Goal: Task Accomplishment & Management: Use online tool/utility

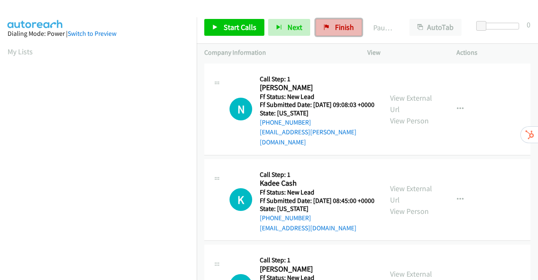
click at [338, 26] on span "Finish" at bounding box center [344, 27] width 19 height 10
click at [406, 96] on link "View External Url" at bounding box center [411, 103] width 42 height 21
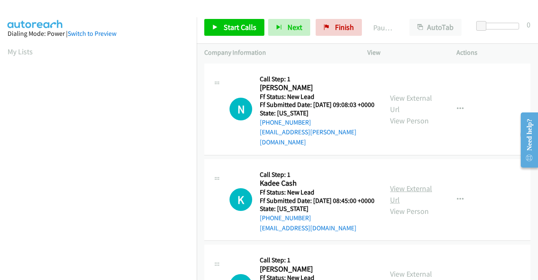
click at [409, 191] on link "View External Url" at bounding box center [411, 193] width 42 height 21
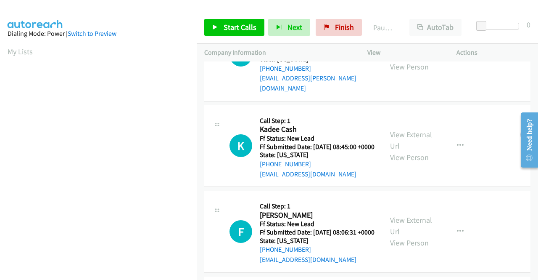
scroll to position [126, 0]
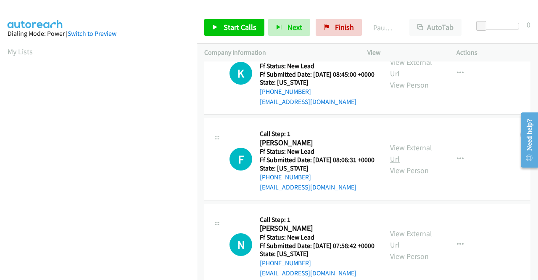
click at [415, 159] on link "View External Url" at bounding box center [411, 153] width 42 height 21
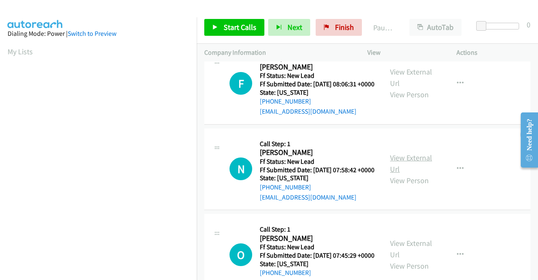
scroll to position [210, 0]
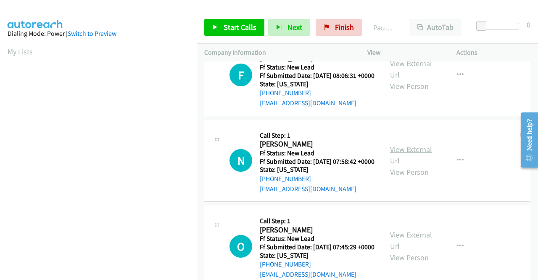
click at [402, 165] on link "View External Url" at bounding box center [411, 154] width 42 height 21
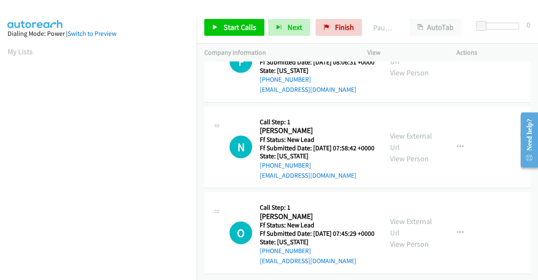
scroll to position [261, 0]
click at [409, 216] on link "View External Url" at bounding box center [411, 226] width 42 height 21
click at [226, 29] on span "Start Calls" at bounding box center [240, 27] width 33 height 10
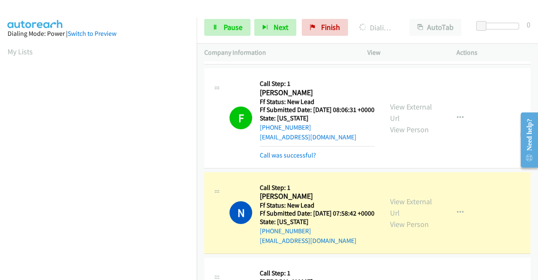
scroll to position [192, 0]
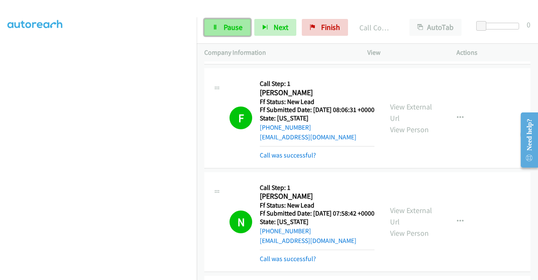
click at [224, 24] on span "Pause" at bounding box center [233, 27] width 19 height 10
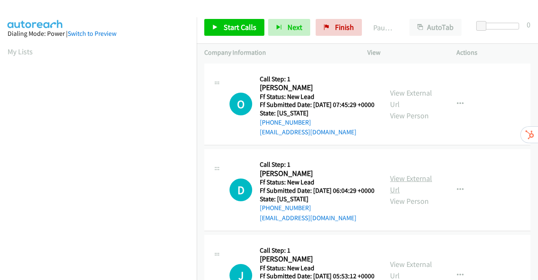
click at [397, 192] on link "View External Url" at bounding box center [411, 183] width 42 height 21
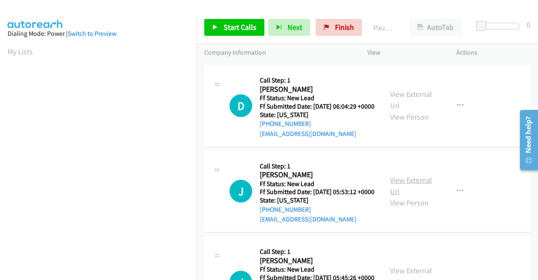
click at [413, 196] on link "View External Url" at bounding box center [411, 185] width 42 height 21
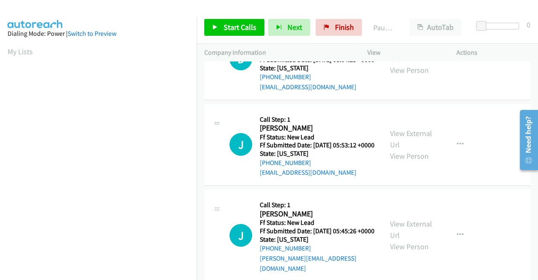
scroll to position [167, 0]
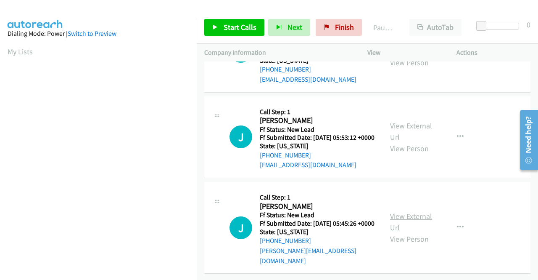
click at [409, 211] on link "View External Url" at bounding box center [411, 221] width 42 height 21
click at [233, 24] on span "Start Calls" at bounding box center [240, 27] width 33 height 10
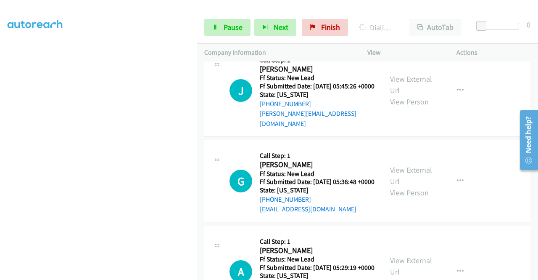
scroll to position [395, 0]
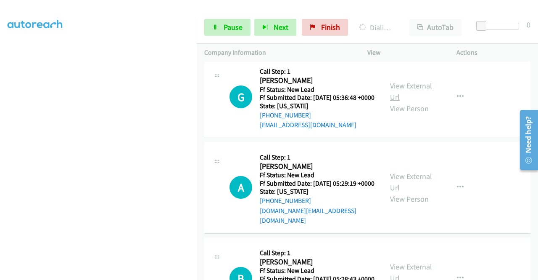
click at [411, 102] on link "View External Url" at bounding box center [411, 91] width 42 height 21
click at [409, 192] on link "View External Url" at bounding box center [411, 181] width 42 height 21
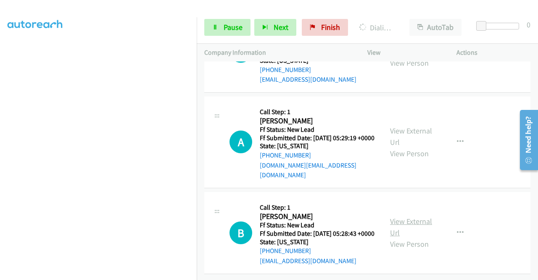
click at [409, 216] on link "View External Url" at bounding box center [411, 226] width 42 height 21
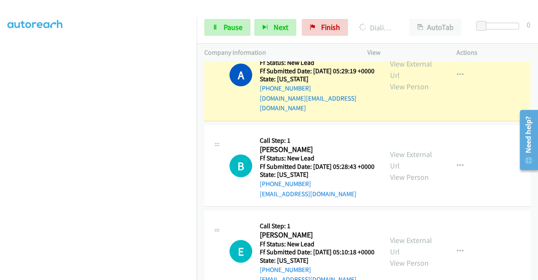
scroll to position [687, 0]
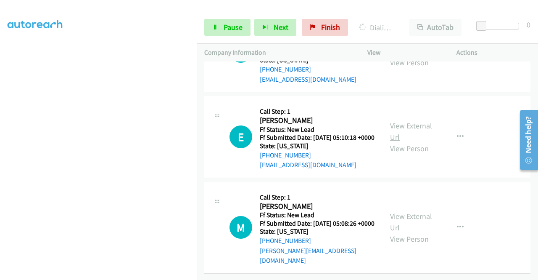
click at [399, 142] on link "View External Url" at bounding box center [411, 131] width 42 height 21
click at [414, 211] on link "View External Url" at bounding box center [411, 221] width 42 height 21
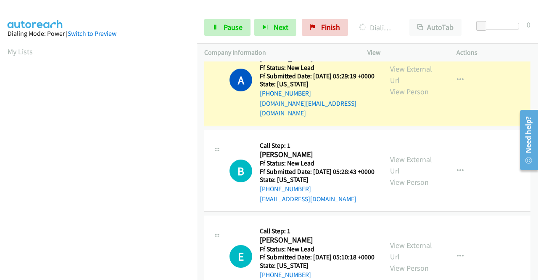
scroll to position [192, 0]
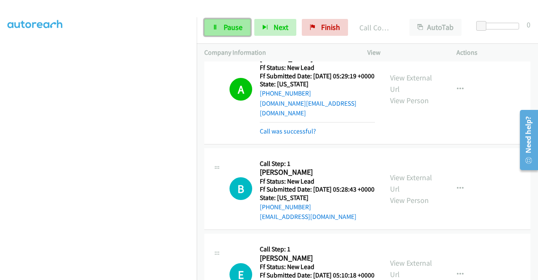
click at [225, 27] on span "Pause" at bounding box center [233, 27] width 19 height 10
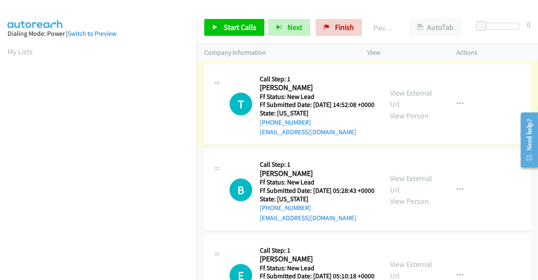
click at [393, 96] on link "View External Url" at bounding box center [411, 98] width 42 height 21
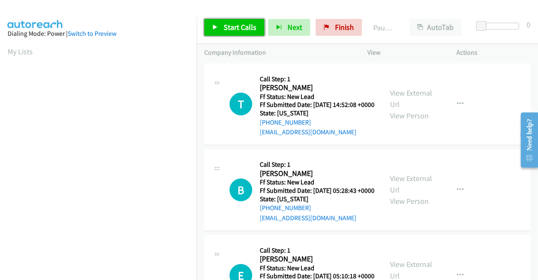
click at [219, 26] on link "Start Calls" at bounding box center [234, 27] width 60 height 17
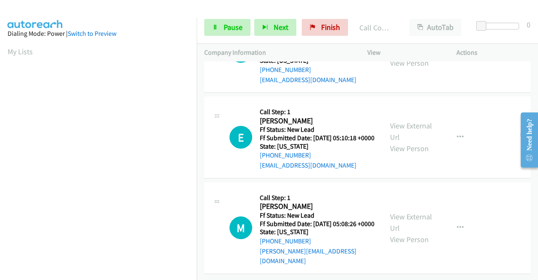
scroll to position [185, 0]
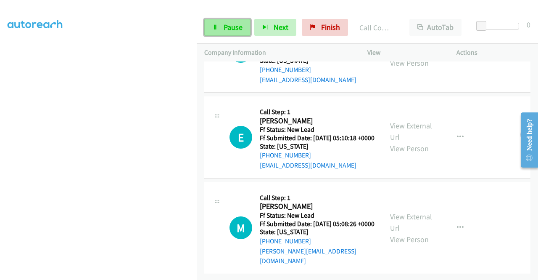
click at [226, 32] on link "Pause" at bounding box center [227, 27] width 46 height 17
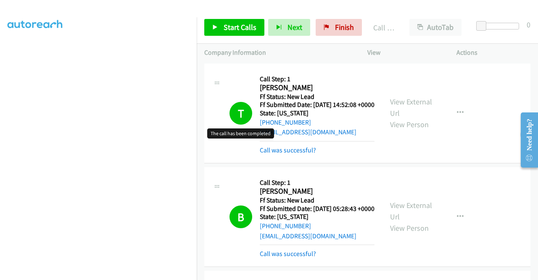
scroll to position [126, 0]
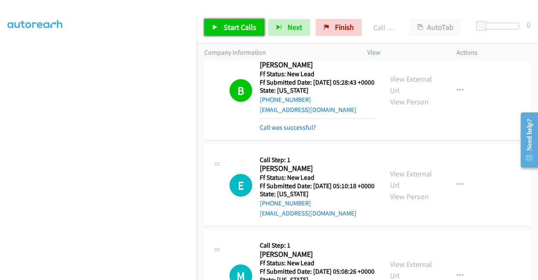
click at [227, 28] on span "Start Calls" at bounding box center [240, 27] width 33 height 10
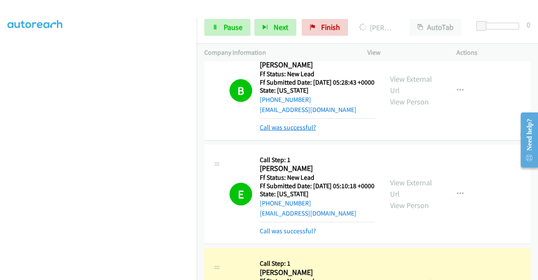
scroll to position [252, 0]
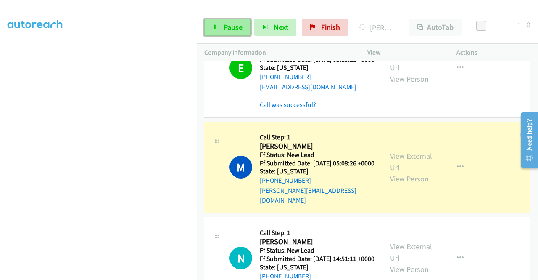
click at [231, 28] on span "Pause" at bounding box center [233, 27] width 19 height 10
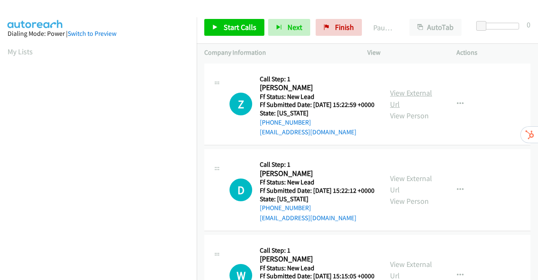
click at [396, 97] on link "View External Url" at bounding box center [411, 98] width 42 height 21
click at [411, 191] on link "View External Url" at bounding box center [411, 183] width 42 height 21
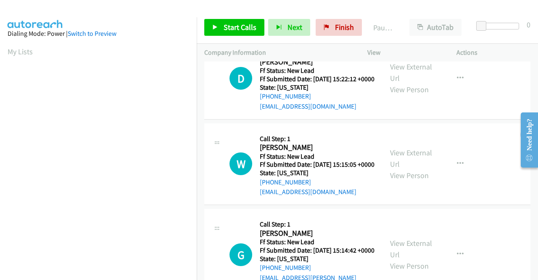
scroll to position [126, 0]
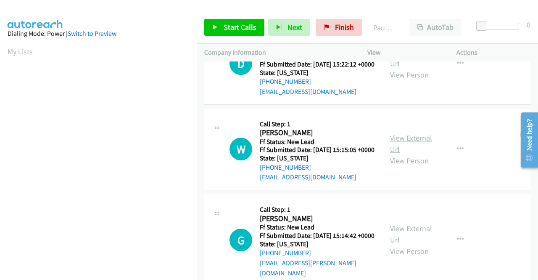
click at [413, 154] on link "View External Url" at bounding box center [411, 143] width 42 height 21
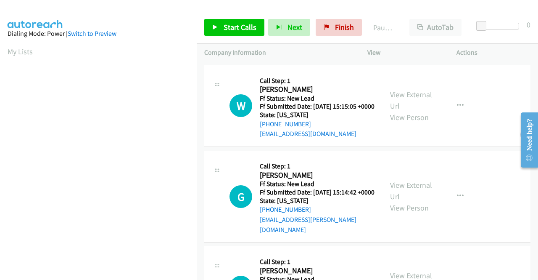
scroll to position [210, 0]
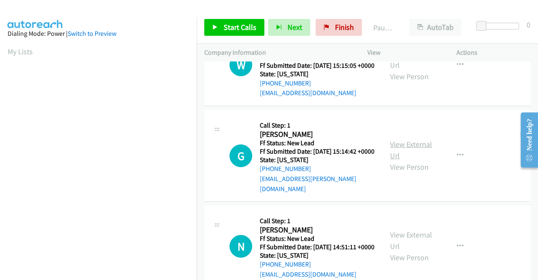
click at [412, 160] on link "View External Url" at bounding box center [411, 149] width 42 height 21
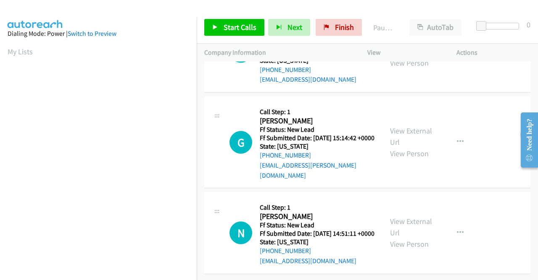
scroll to position [261, 0]
click at [418, 216] on link "View External Url" at bounding box center [411, 226] width 42 height 21
click at [231, 27] on span "Start Calls" at bounding box center [240, 27] width 33 height 10
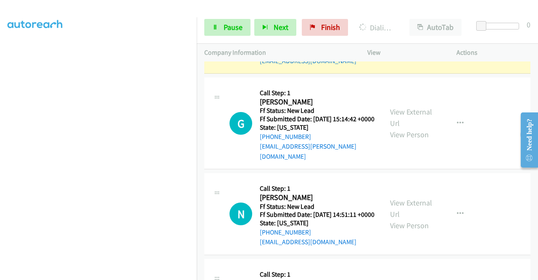
scroll to position [296, 0]
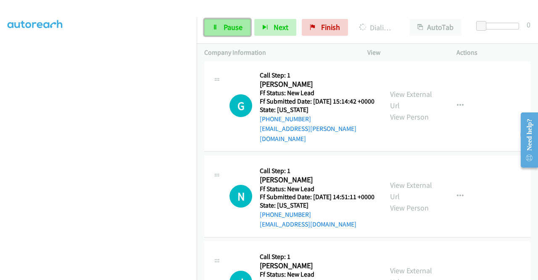
click at [238, 21] on link "Pause" at bounding box center [227, 27] width 46 height 17
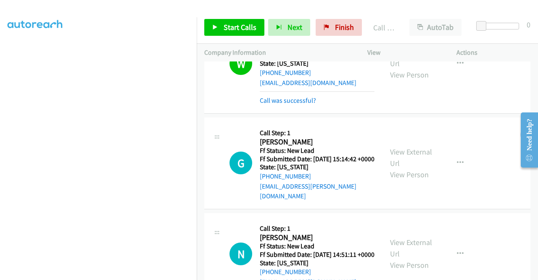
scroll to position [338, 0]
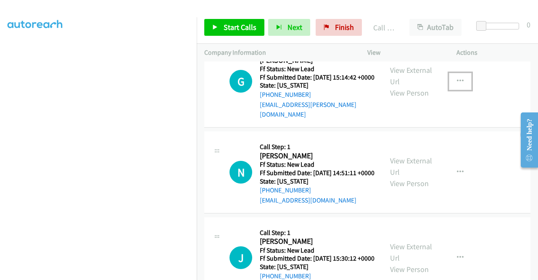
click at [457, 85] on icon "button" at bounding box center [460, 81] width 7 height 7
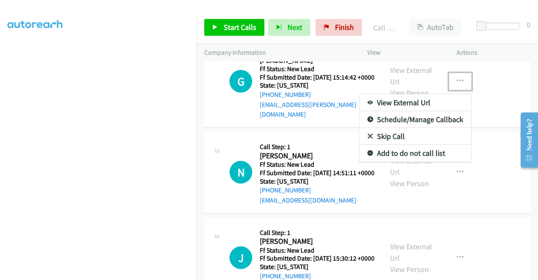
click at [391, 145] on link "Skip Call" at bounding box center [415, 136] width 112 height 17
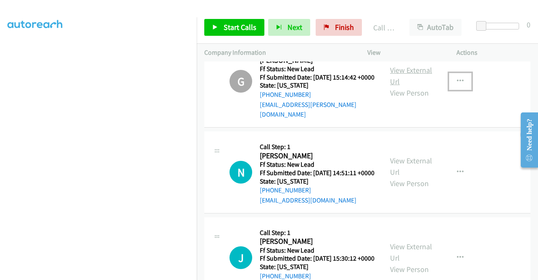
click at [414, 86] on link "View External Url" at bounding box center [411, 75] width 42 height 21
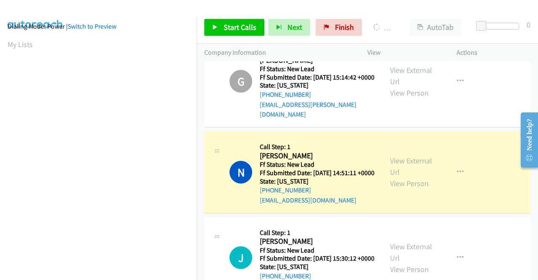
scroll to position [0, 0]
click at [420, 177] on link "View External Url" at bounding box center [411, 166] width 42 height 21
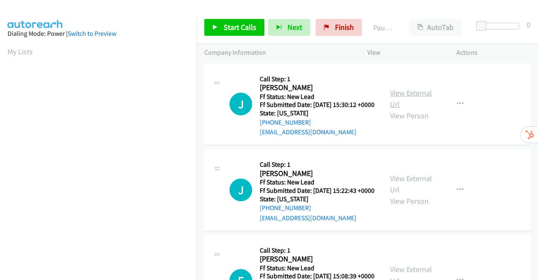
click at [399, 96] on link "View External Url" at bounding box center [411, 98] width 42 height 21
click at [417, 192] on link "View External Url" at bounding box center [411, 183] width 42 height 21
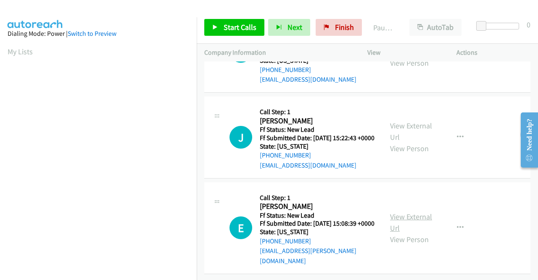
click at [411, 211] on link "View External Url" at bounding box center [411, 221] width 42 height 21
click at [239, 27] on span "Start Calls" at bounding box center [240, 27] width 33 height 10
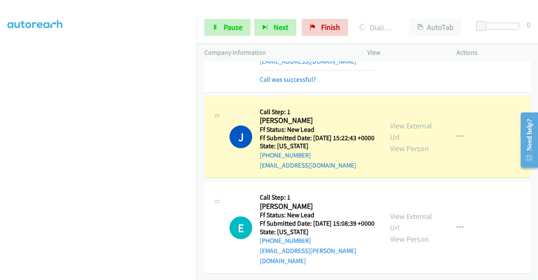
scroll to position [0, 0]
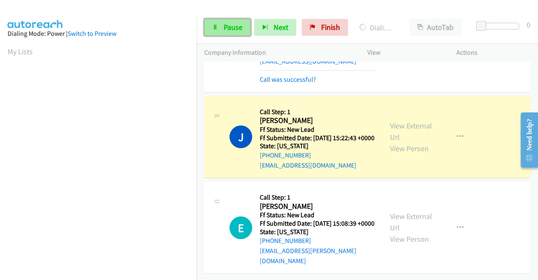
click at [230, 26] on span "Pause" at bounding box center [233, 27] width 19 height 10
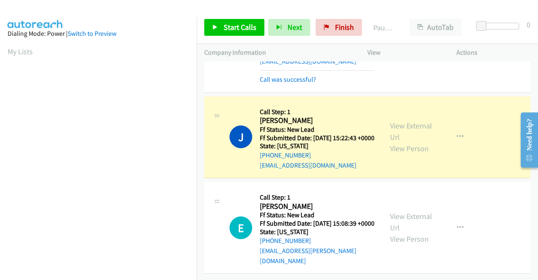
scroll to position [192, 0]
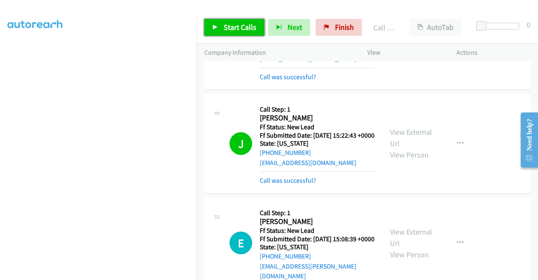
click at [218, 24] on link "Start Calls" at bounding box center [234, 27] width 60 height 17
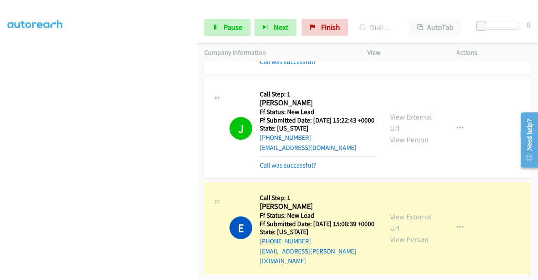
scroll to position [0, 0]
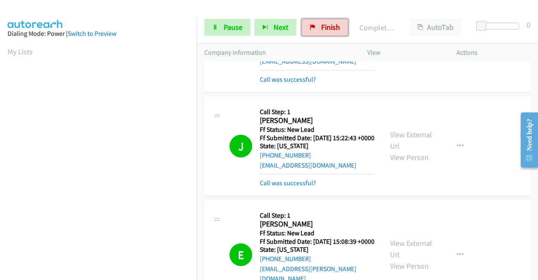
click at [318, 28] on link "Finish" at bounding box center [325, 27] width 46 height 17
click at [227, 27] on span "Pause" at bounding box center [233, 27] width 19 height 10
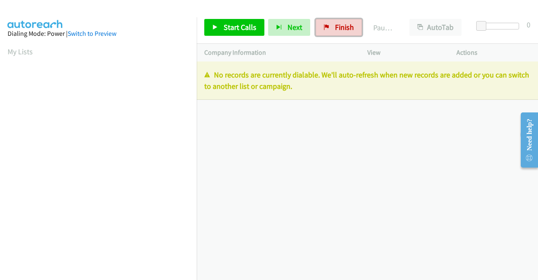
click at [337, 28] on span "Finish" at bounding box center [344, 27] width 19 height 10
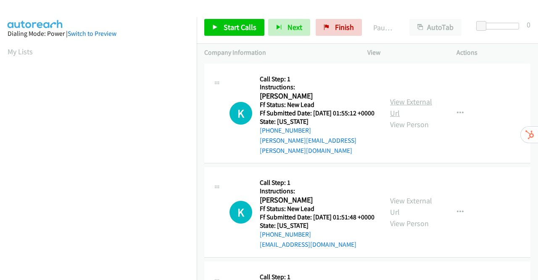
click at [397, 101] on link "View External Url" at bounding box center [411, 107] width 42 height 21
click at [410, 201] on link "View External Url" at bounding box center [411, 205] width 42 height 21
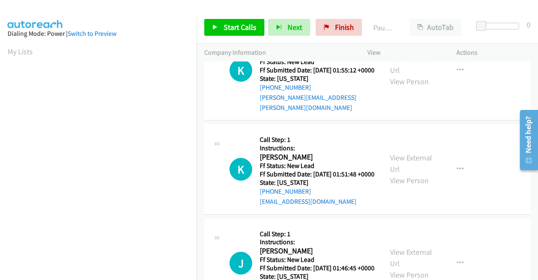
scroll to position [84, 0]
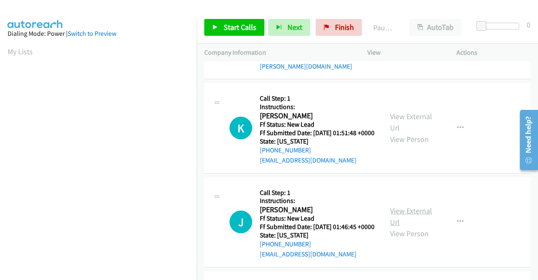
click at [412, 222] on link "View External Url" at bounding box center [411, 216] width 42 height 21
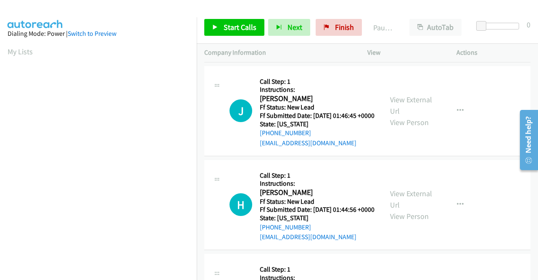
scroll to position [210, 0]
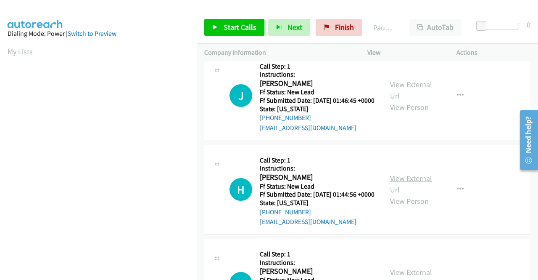
click at [415, 194] on link "View External Url" at bounding box center [411, 183] width 42 height 21
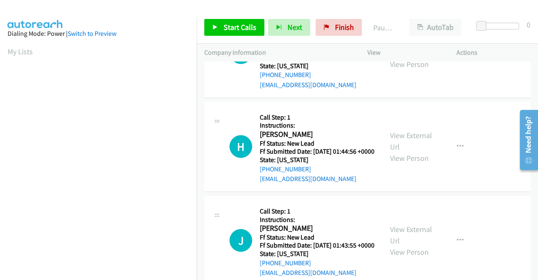
scroll to position [294, 0]
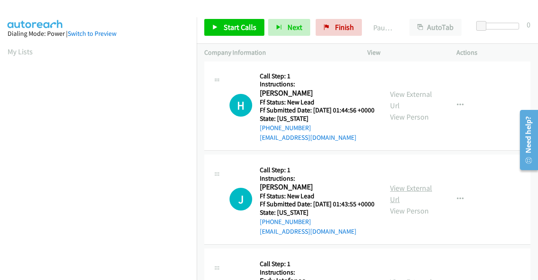
click at [410, 204] on link "View External Url" at bounding box center [411, 193] width 42 height 21
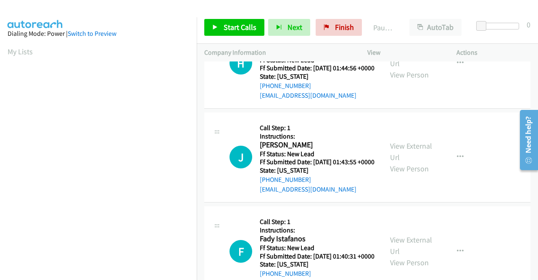
scroll to position [378, 0]
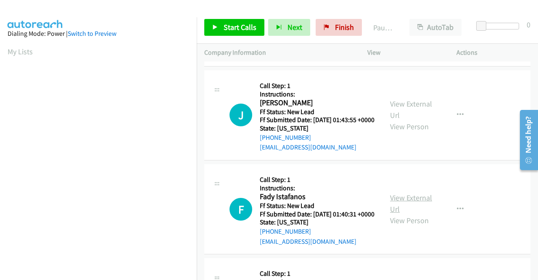
click at [421, 214] on link "View External Url" at bounding box center [411, 203] width 42 height 21
click at [224, 25] on span "Start Calls" at bounding box center [240, 27] width 33 height 10
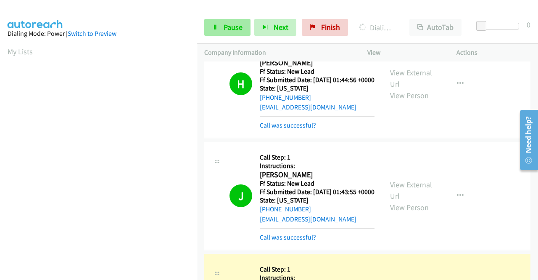
scroll to position [192, 0]
click at [230, 29] on span "Pause" at bounding box center [233, 27] width 19 height 10
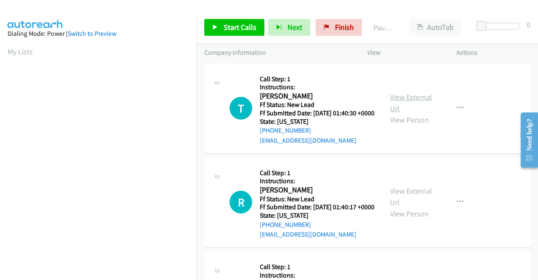
click at [417, 100] on link "View External Url" at bounding box center [411, 102] width 42 height 21
click at [411, 204] on link "View External Url" at bounding box center [411, 196] width 42 height 21
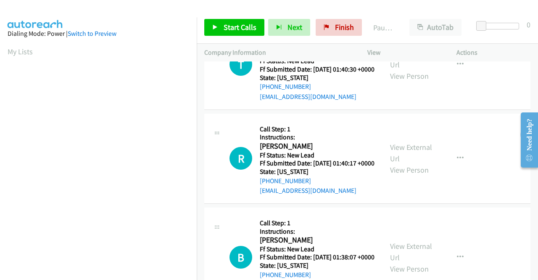
scroll to position [84, 0]
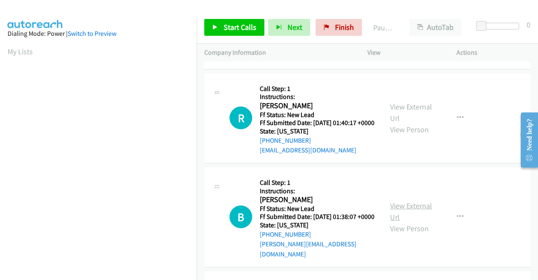
click at [412, 219] on link "View External Url" at bounding box center [411, 211] width 42 height 21
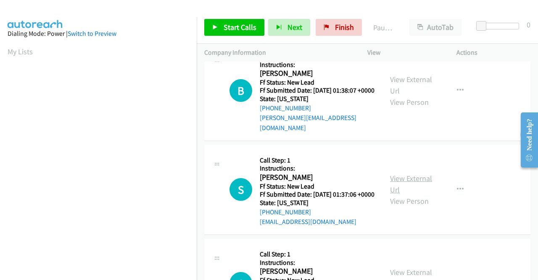
click at [404, 194] on link "View External Url" at bounding box center [411, 183] width 42 height 21
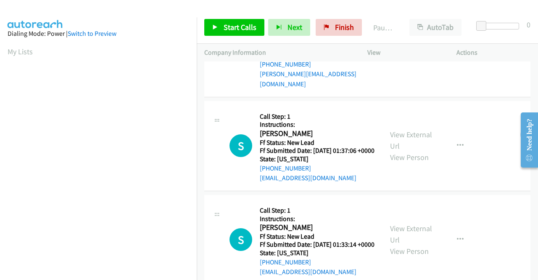
scroll to position [294, 0]
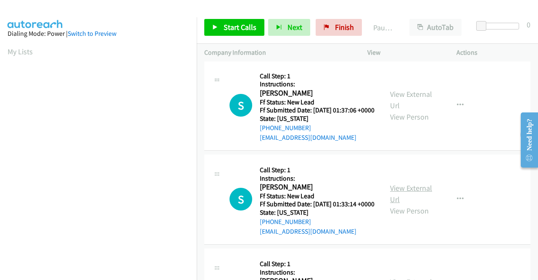
click at [404, 204] on link "View External Url" at bounding box center [411, 193] width 42 height 21
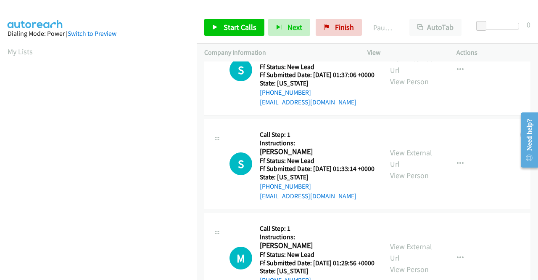
scroll to position [378, 0]
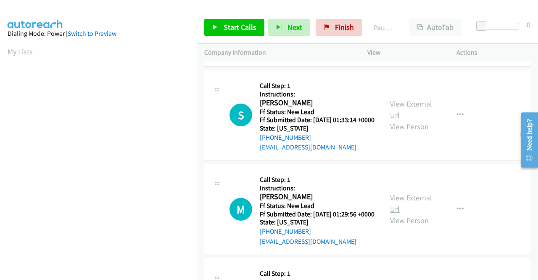
click at [412, 214] on link "View External Url" at bounding box center [411, 203] width 42 height 21
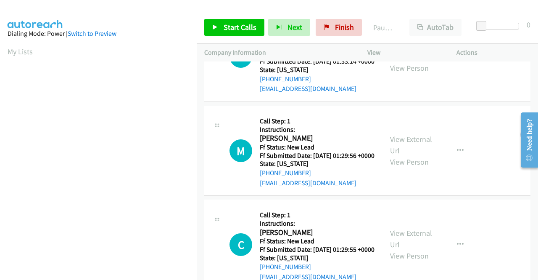
scroll to position [462, 0]
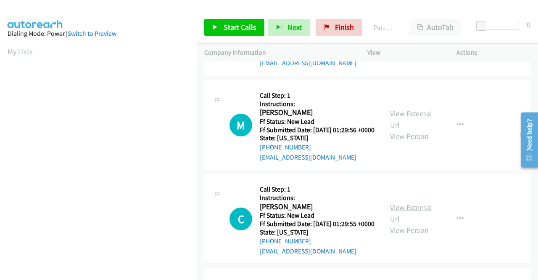
click at [400, 223] on link "View External Url" at bounding box center [411, 212] width 42 height 21
click at [243, 23] on span "Start Calls" at bounding box center [240, 27] width 33 height 10
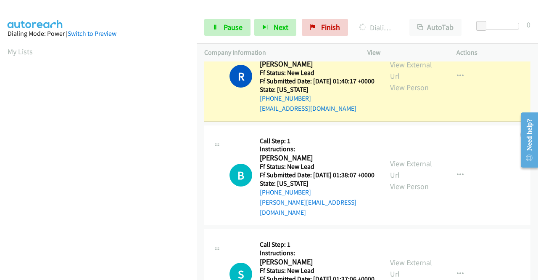
scroll to position [192, 0]
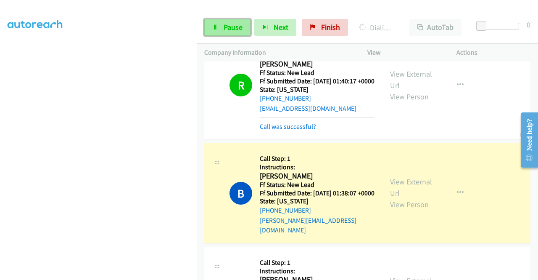
click at [214, 28] on icon at bounding box center [215, 28] width 6 height 6
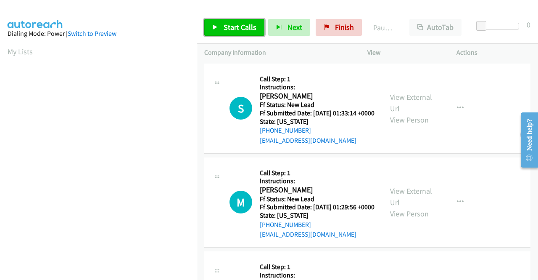
click at [236, 29] on span "Start Calls" at bounding box center [240, 27] width 33 height 10
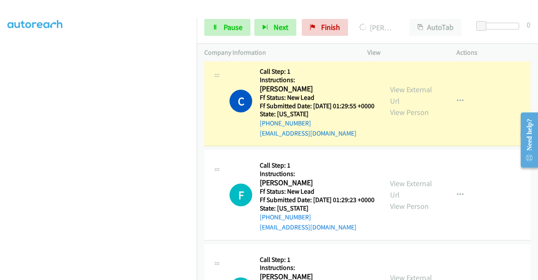
scroll to position [294, 0]
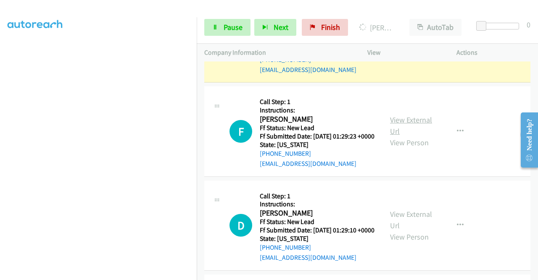
click at [410, 136] on link "View External Url" at bounding box center [411, 125] width 42 height 21
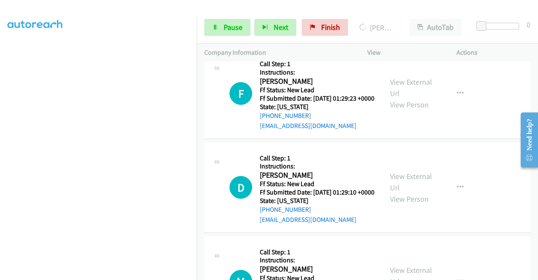
scroll to position [378, 0]
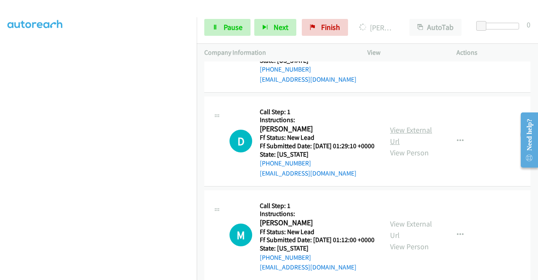
click at [421, 146] on link "View External Url" at bounding box center [411, 135] width 42 height 21
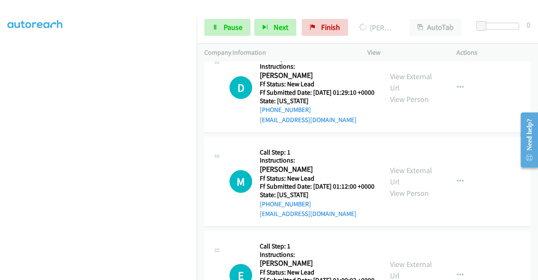
scroll to position [462, 0]
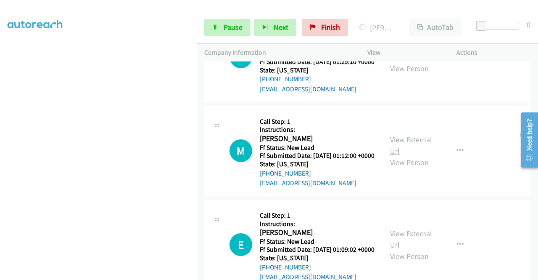
click at [419, 156] on link "View External Url" at bounding box center [411, 145] width 42 height 21
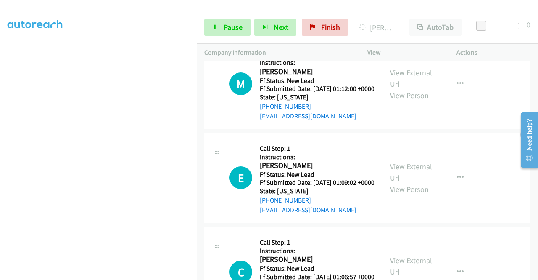
scroll to position [589, 0]
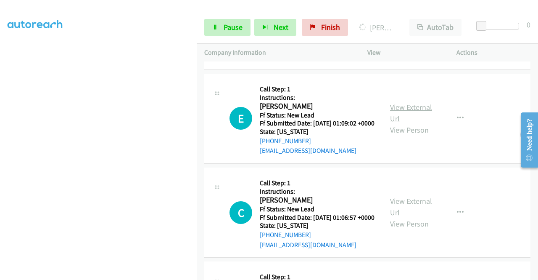
click at [391, 123] on link "View External Url" at bounding box center [411, 112] width 42 height 21
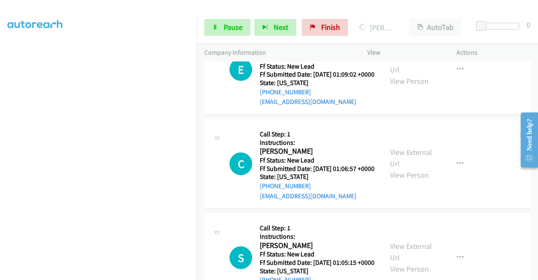
scroll to position [673, 0]
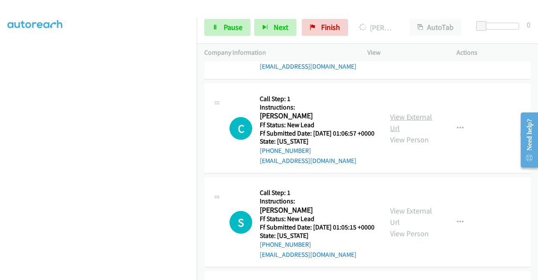
click at [406, 133] on link "View External Url" at bounding box center [411, 122] width 42 height 21
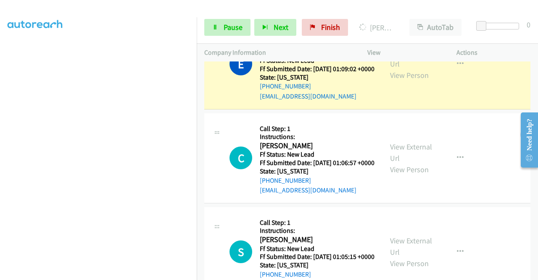
scroll to position [192, 0]
click at [235, 22] on span "Pause" at bounding box center [233, 27] width 19 height 10
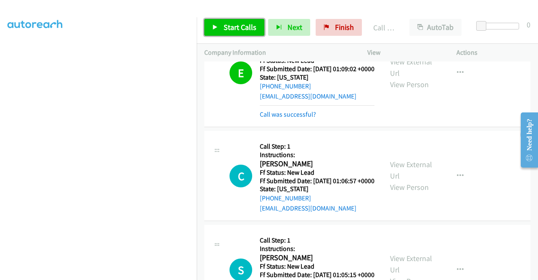
click at [225, 29] on span "Start Calls" at bounding box center [240, 27] width 33 height 10
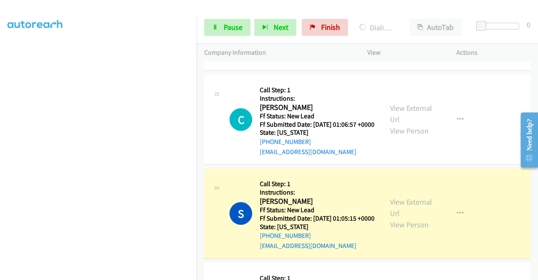
scroll to position [841, 0]
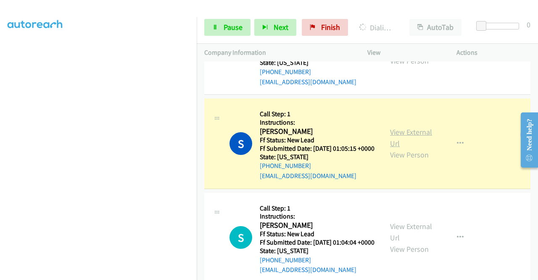
click at [408, 148] on link "View External Url" at bounding box center [411, 137] width 42 height 21
click at [225, 29] on span "Pause" at bounding box center [233, 27] width 19 height 10
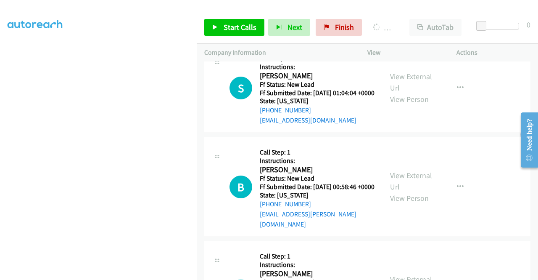
scroll to position [1009, 0]
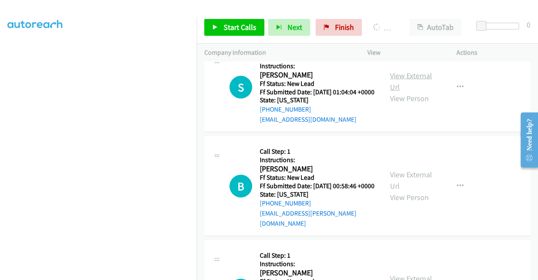
click at [421, 92] on link "View External Url" at bounding box center [411, 81] width 42 height 21
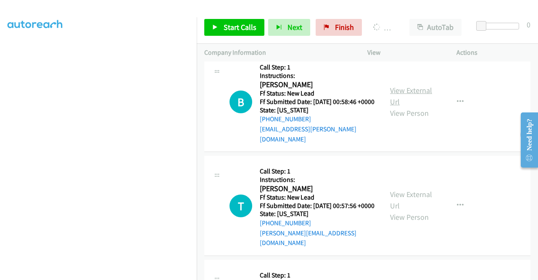
click at [404, 106] on link "View External Url" at bounding box center [411, 95] width 42 height 21
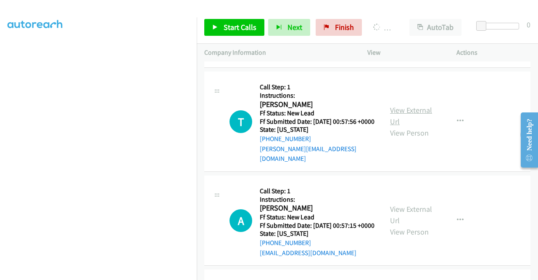
click at [404, 126] on link "View External Url" at bounding box center [411, 115] width 42 height 21
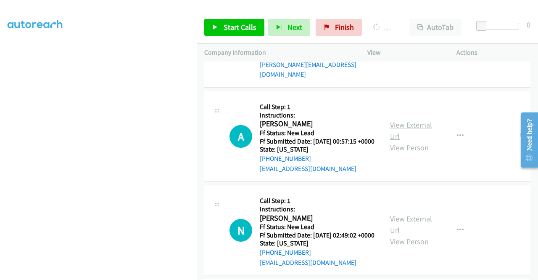
click at [405, 141] on link "View External Url" at bounding box center [411, 130] width 42 height 21
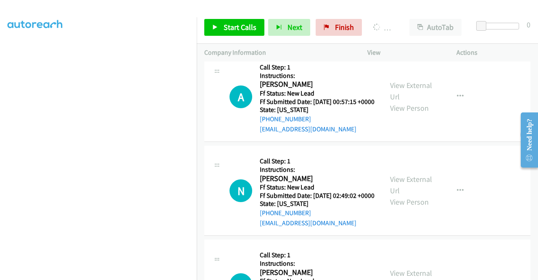
scroll to position [1345, 0]
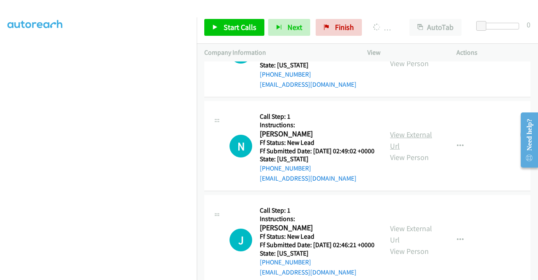
click at [419, 151] on link "View External Url" at bounding box center [411, 139] width 42 height 21
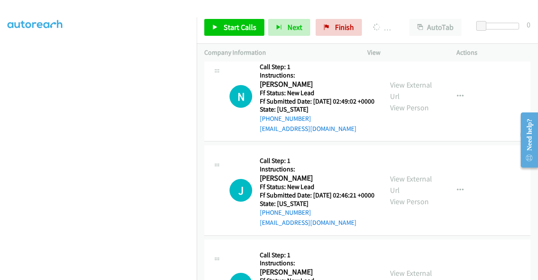
scroll to position [1429, 0]
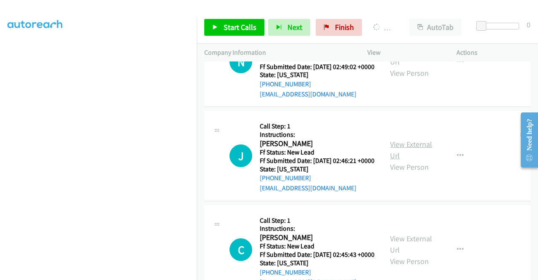
click at [411, 160] on link "View External Url" at bounding box center [411, 149] width 42 height 21
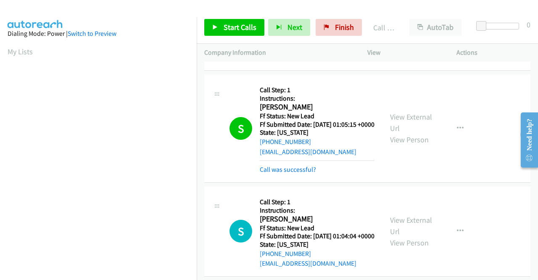
scroll to position [891, 0]
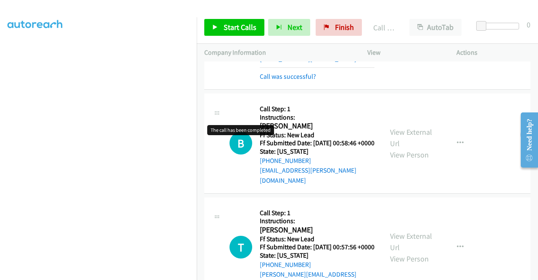
scroll to position [781, 0]
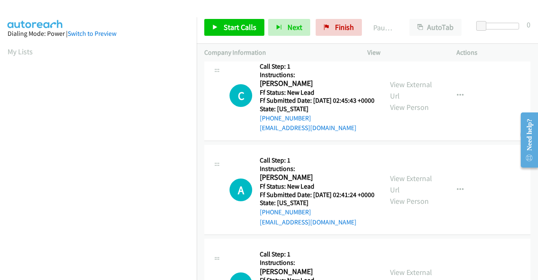
scroll to position [126, 0]
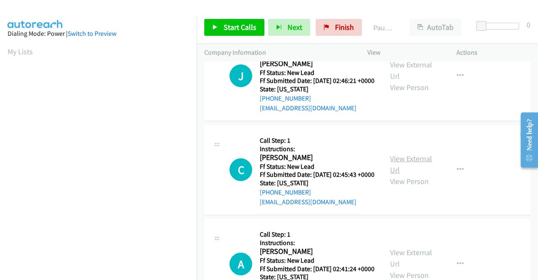
click at [405, 174] on link "View External Url" at bounding box center [411, 163] width 42 height 21
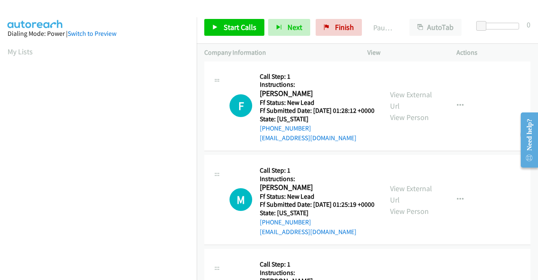
scroll to position [589, 0]
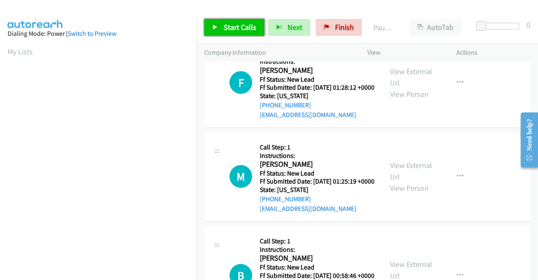
click at [230, 28] on span "Start Calls" at bounding box center [240, 27] width 33 height 10
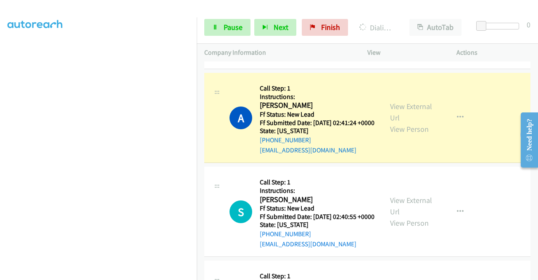
scroll to position [363, 0]
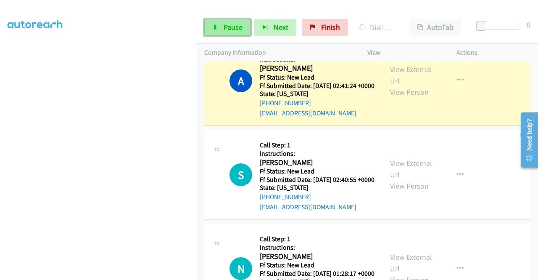
click at [230, 27] on span "Pause" at bounding box center [233, 27] width 19 height 10
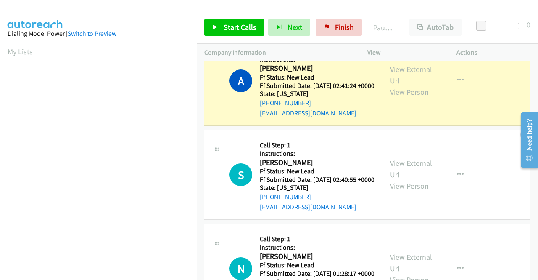
scroll to position [192, 0]
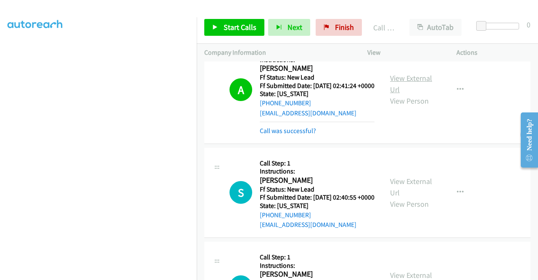
click at [416, 94] on link "View External Url" at bounding box center [411, 83] width 42 height 21
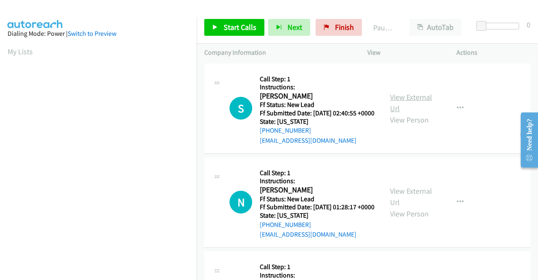
click at [399, 102] on link "View External Url" at bounding box center [411, 102] width 42 height 21
click at [413, 206] on link "View External Url" at bounding box center [411, 196] width 42 height 21
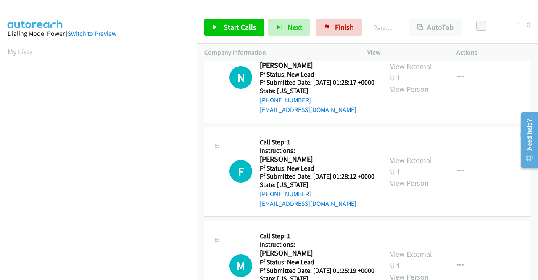
scroll to position [126, 0]
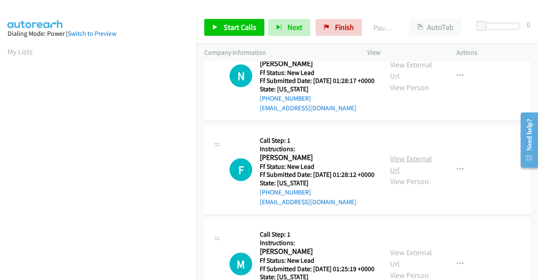
click at [407, 174] on link "View External Url" at bounding box center [411, 163] width 42 height 21
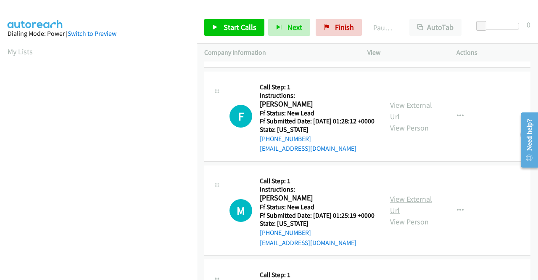
scroll to position [210, 0]
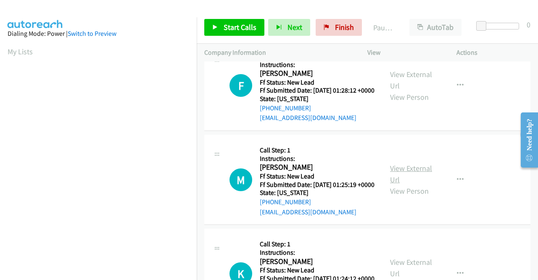
click at [403, 184] on link "View External Url" at bounding box center [411, 173] width 42 height 21
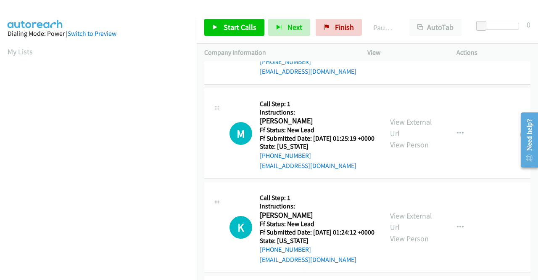
scroll to position [294, 0]
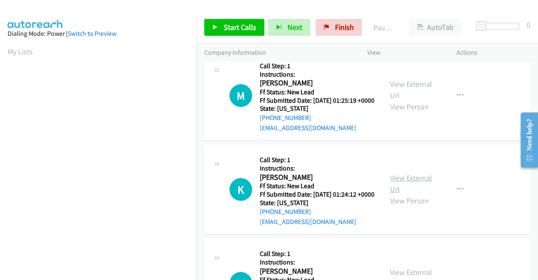
click at [412, 194] on link "View External Url" at bounding box center [411, 183] width 42 height 21
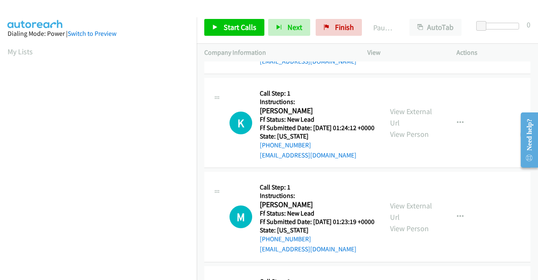
scroll to position [420, 0]
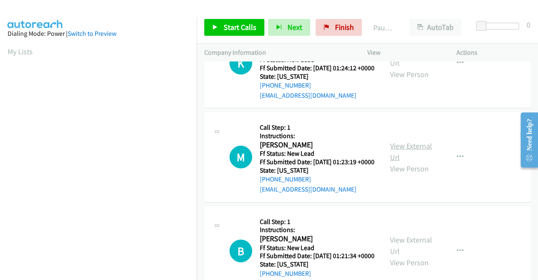
click at [403, 162] on link "View External Url" at bounding box center [411, 151] width 42 height 21
click at [230, 24] on span "Start Calls" at bounding box center [240, 27] width 33 height 10
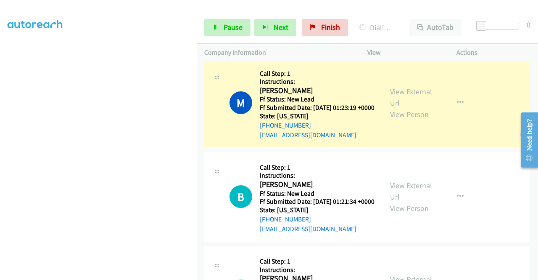
scroll to position [690, 0]
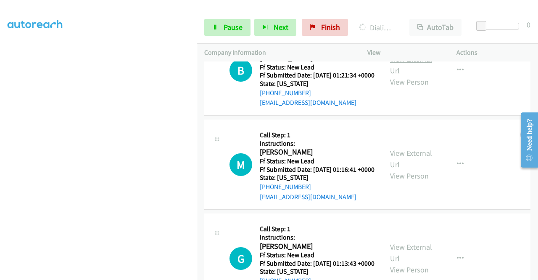
click at [402, 75] on link "View External Url" at bounding box center [411, 64] width 42 height 21
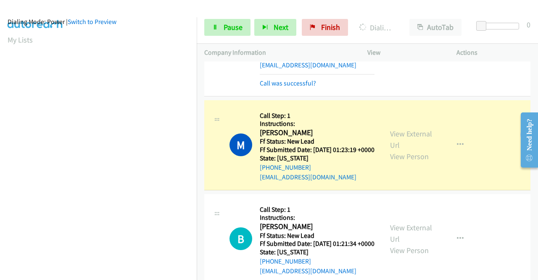
scroll to position [0, 0]
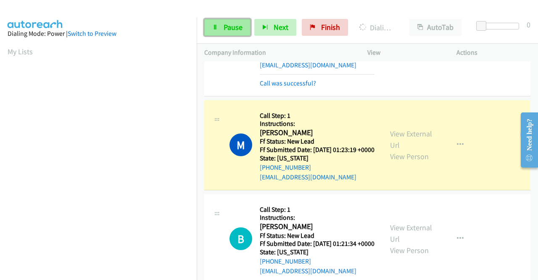
click at [230, 25] on span "Pause" at bounding box center [233, 27] width 19 height 10
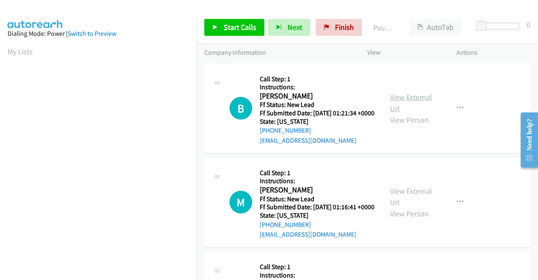
click at [415, 100] on link "View External Url" at bounding box center [411, 102] width 42 height 21
click at [414, 205] on link "View External Url" at bounding box center [411, 196] width 42 height 21
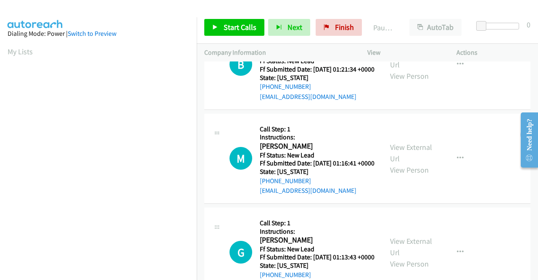
scroll to position [84, 0]
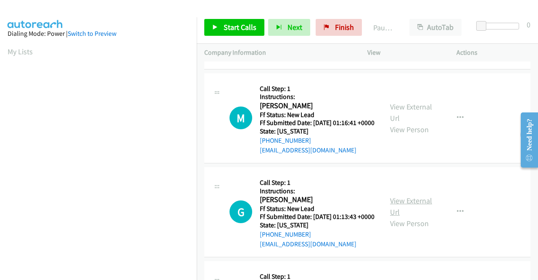
click at [410, 217] on link "View External Url" at bounding box center [411, 205] width 42 height 21
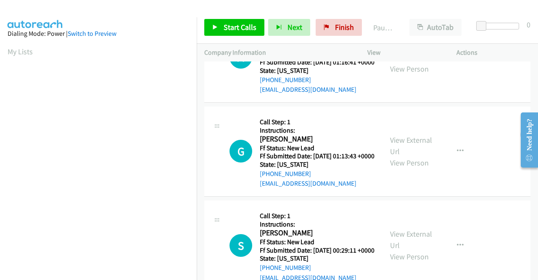
scroll to position [168, 0]
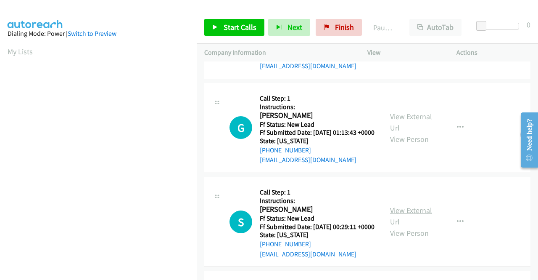
click at [406, 226] on link "View External Url" at bounding box center [411, 215] width 42 height 21
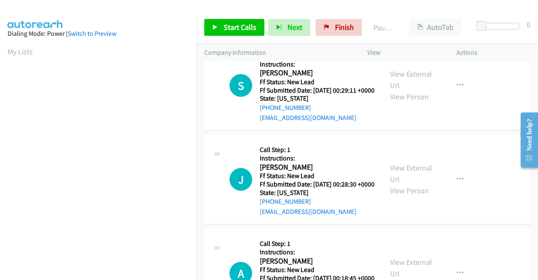
scroll to position [336, 0]
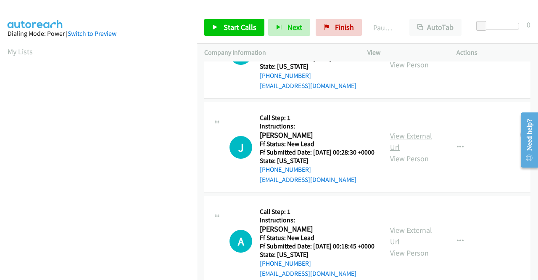
click at [408, 152] on link "View External Url" at bounding box center [411, 141] width 42 height 21
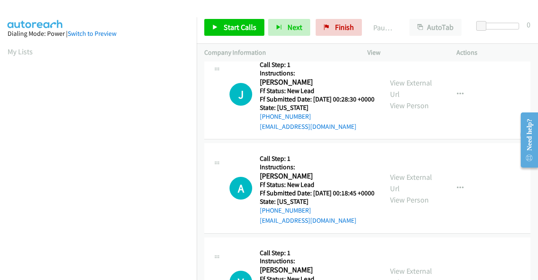
scroll to position [420, 0]
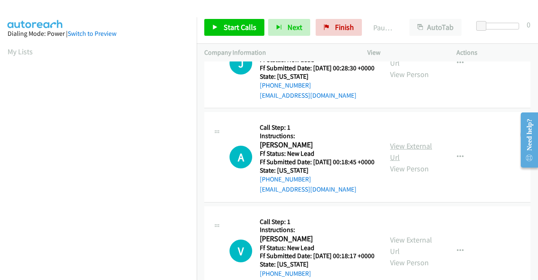
click at [402, 162] on link "View External Url" at bounding box center [411, 151] width 42 height 21
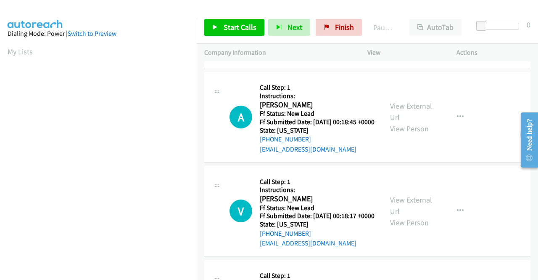
scroll to position [504, 0]
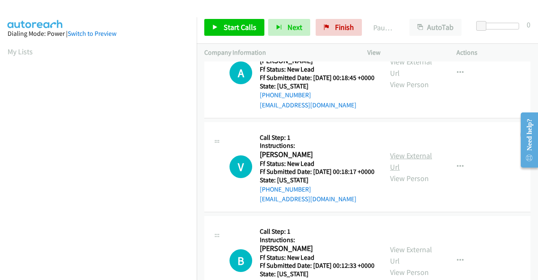
click at [407, 172] on link "View External Url" at bounding box center [411, 161] width 42 height 21
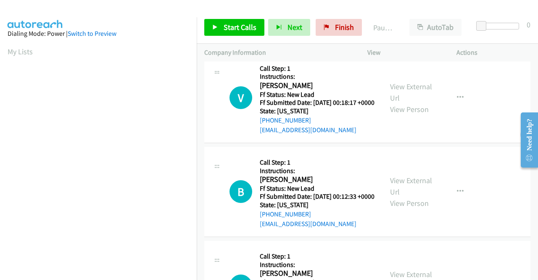
scroll to position [631, 0]
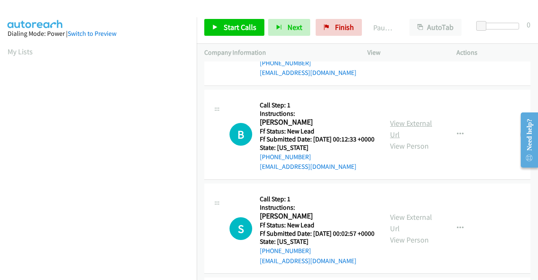
click at [417, 139] on link "View External Url" at bounding box center [411, 128] width 42 height 21
click at [222, 29] on link "Start Calls" at bounding box center [234, 27] width 60 height 17
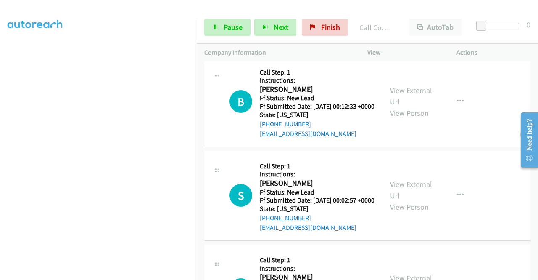
scroll to position [825, 0]
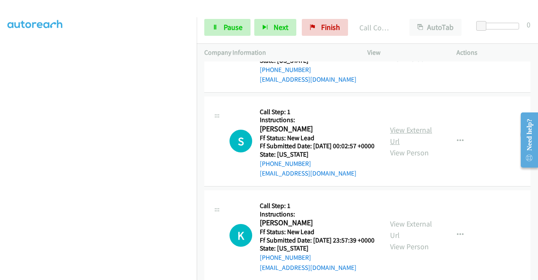
click at [403, 146] on link "View External Url" at bounding box center [411, 135] width 42 height 21
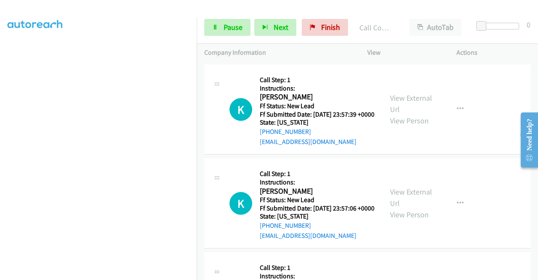
scroll to position [951, 0]
click at [395, 114] on link "View External Url" at bounding box center [411, 102] width 42 height 21
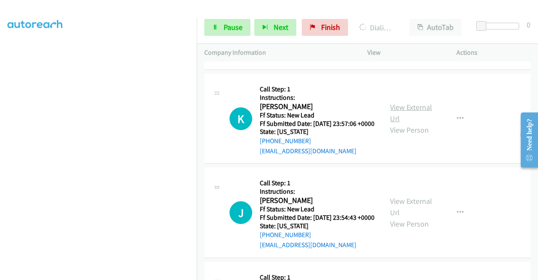
click at [397, 123] on link "View External Url" at bounding box center [411, 112] width 42 height 21
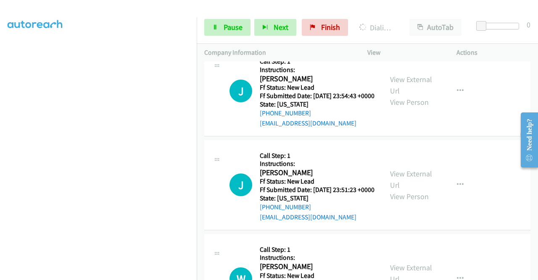
scroll to position [1162, 0]
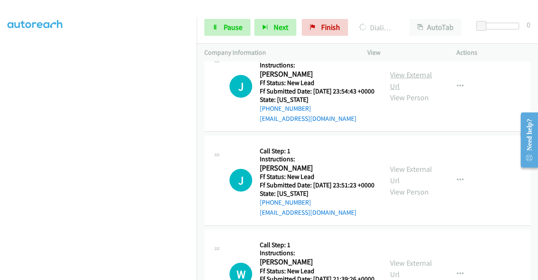
click at [398, 91] on link "View External Url" at bounding box center [411, 80] width 42 height 21
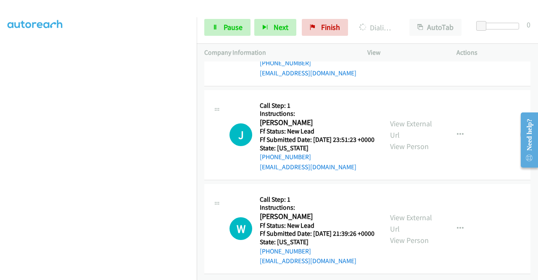
scroll to position [1288, 0]
click at [396, 140] on link "View External Url" at bounding box center [411, 129] width 42 height 21
click at [402, 212] on link "View External Url" at bounding box center [411, 222] width 42 height 21
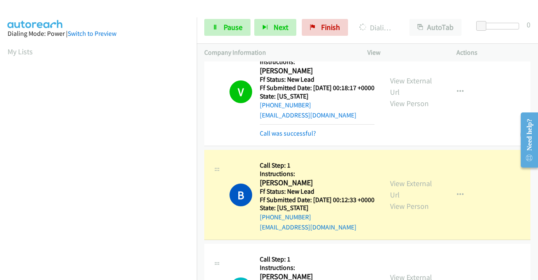
scroll to position [192, 0]
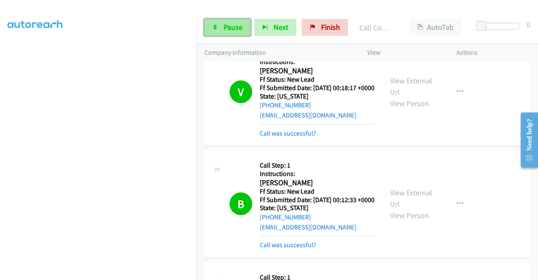
click at [226, 26] on span "Pause" at bounding box center [233, 27] width 19 height 10
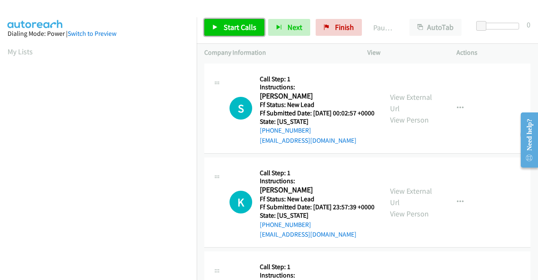
click at [235, 28] on span "Start Calls" at bounding box center [240, 27] width 33 height 10
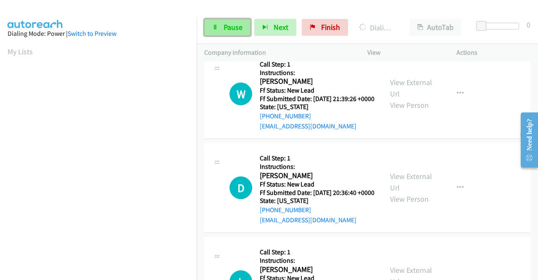
click at [238, 26] on span "Pause" at bounding box center [233, 27] width 19 height 10
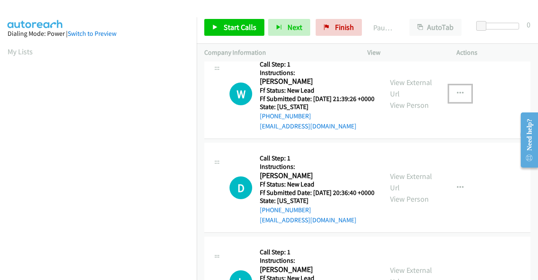
click at [460, 102] on button "button" at bounding box center [460, 93] width 23 height 17
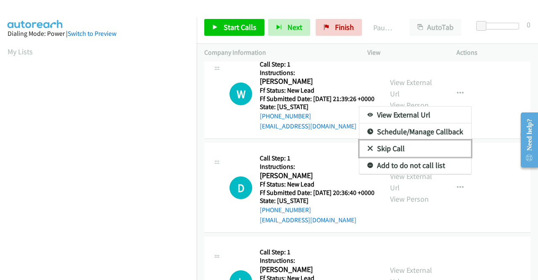
click at [383, 157] on link "Skip Call" at bounding box center [415, 148] width 112 height 17
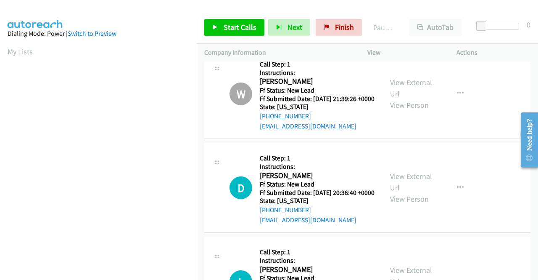
scroll to position [192, 0]
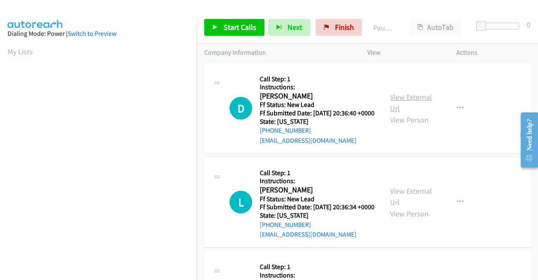
click at [411, 104] on link "View External Url" at bounding box center [411, 102] width 42 height 21
click at [407, 203] on link "View External Url" at bounding box center [411, 196] width 42 height 21
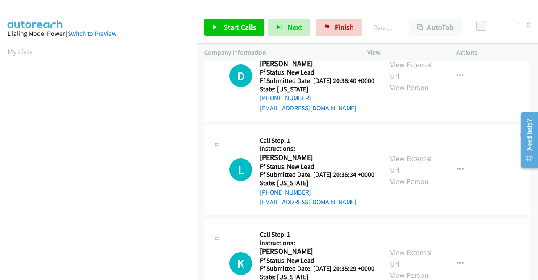
scroll to position [84, 0]
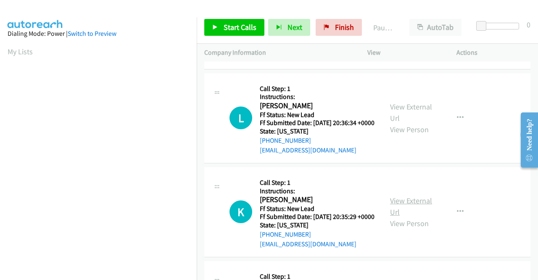
click at [413, 217] on link "View External Url" at bounding box center [411, 205] width 42 height 21
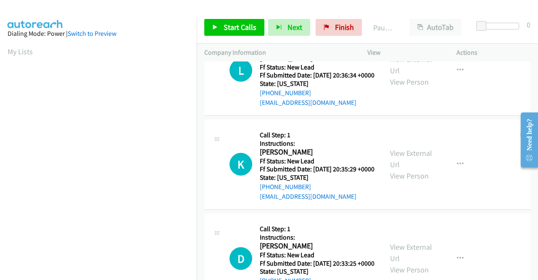
scroll to position [210, 0]
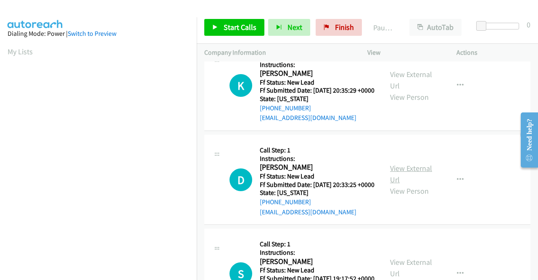
click at [401, 184] on link "View External Url" at bounding box center [411, 173] width 42 height 21
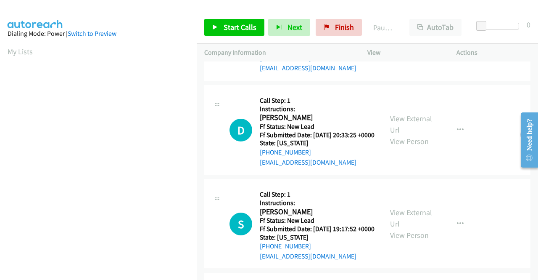
scroll to position [294, 0]
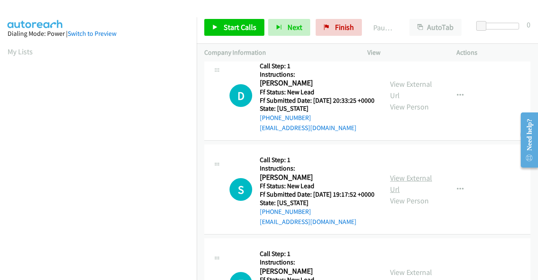
click at [409, 194] on link "View External Url" at bounding box center [411, 183] width 42 height 21
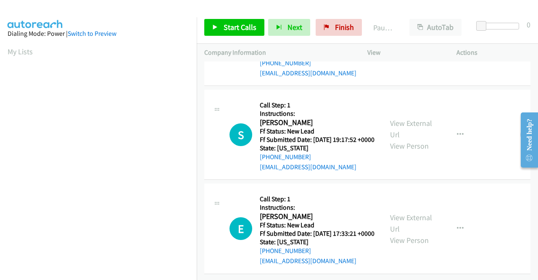
scroll to position [404, 0]
click at [393, 212] on link "View External Url" at bounding box center [411, 222] width 42 height 21
click at [238, 24] on span "Start Calls" at bounding box center [240, 27] width 33 height 10
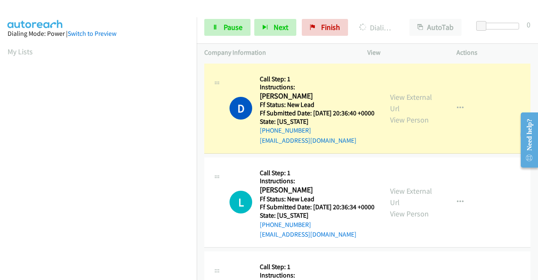
scroll to position [84, 0]
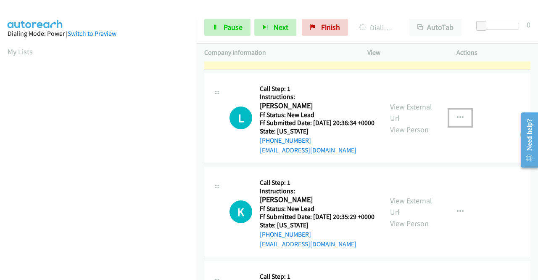
click at [457, 121] on icon "button" at bounding box center [460, 117] width 7 height 7
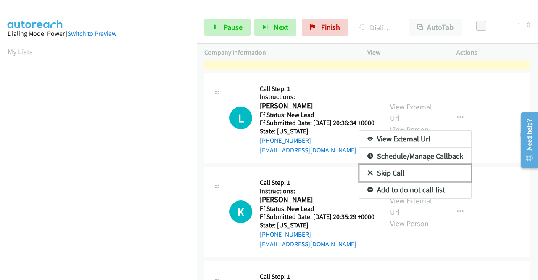
click at [390, 181] on link "Skip Call" at bounding box center [415, 172] width 112 height 17
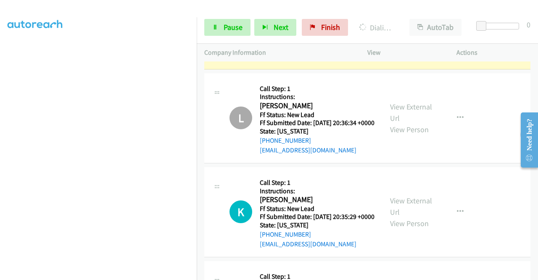
scroll to position [174, 0]
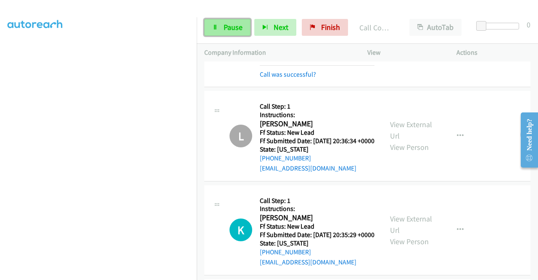
click at [229, 26] on span "Pause" at bounding box center [233, 27] width 19 height 10
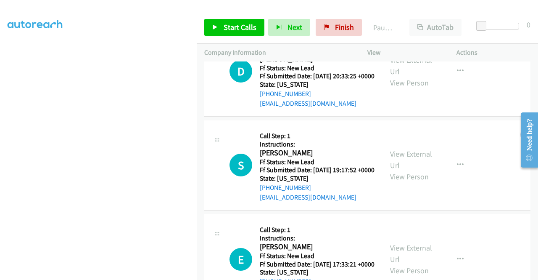
scroll to position [422, 0]
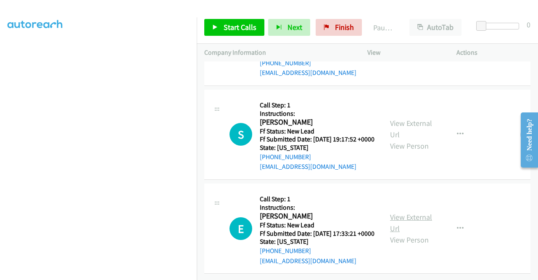
click at [411, 212] on link "View External Url" at bounding box center [411, 222] width 42 height 21
click at [457, 225] on icon "button" at bounding box center [460, 228] width 7 height 7
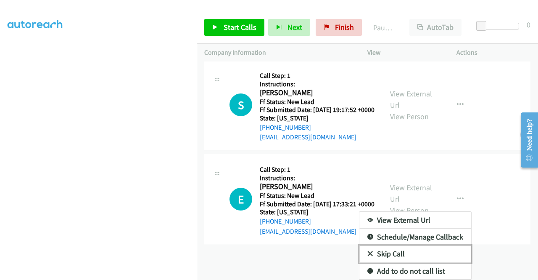
click at [383, 262] on link "Skip Call" at bounding box center [415, 253] width 112 height 17
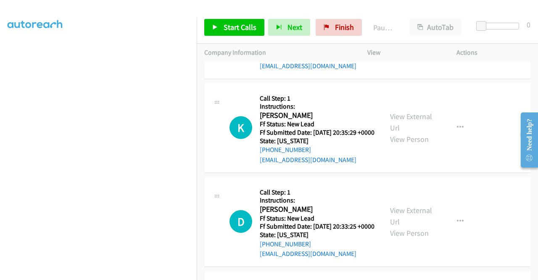
scroll to position [85, 0]
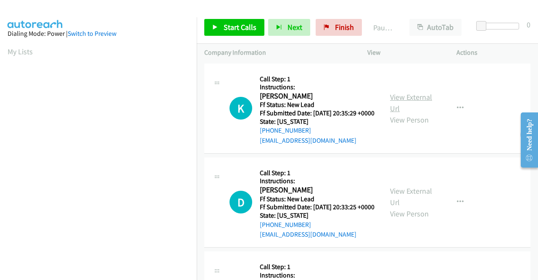
click at [415, 102] on link "View External Url" at bounding box center [411, 102] width 42 height 21
click at [457, 111] on icon "button" at bounding box center [460, 108] width 7 height 7
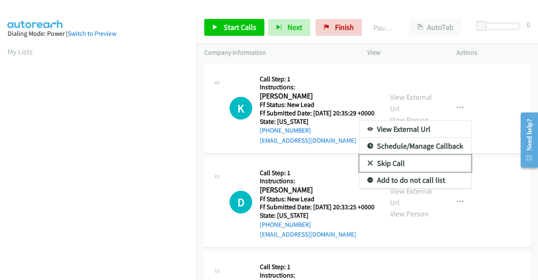
click at [386, 167] on link "Skip Call" at bounding box center [415, 163] width 112 height 17
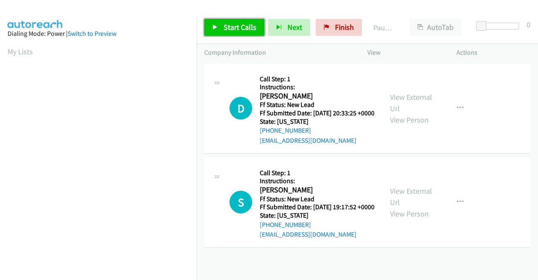
click at [245, 26] on span "Start Calls" at bounding box center [240, 27] width 33 height 10
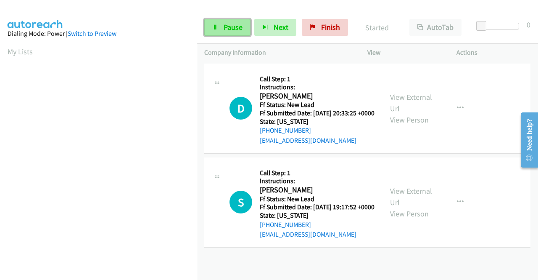
click at [229, 24] on span "Pause" at bounding box center [233, 27] width 19 height 10
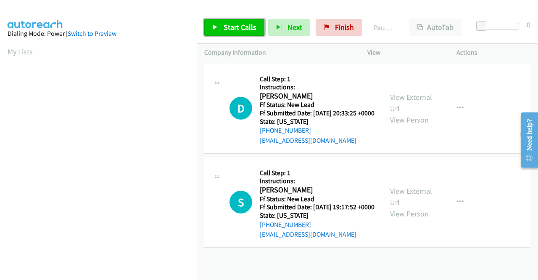
click at [239, 28] on span "Start Calls" at bounding box center [240, 27] width 33 height 10
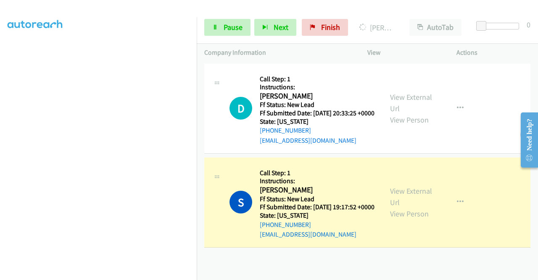
scroll to position [174, 0]
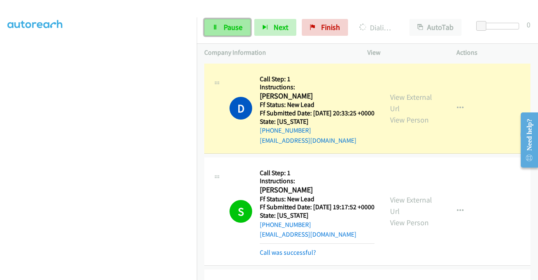
click at [231, 26] on span "Pause" at bounding box center [233, 27] width 19 height 10
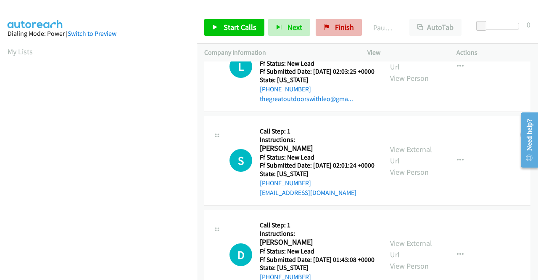
scroll to position [115, 0]
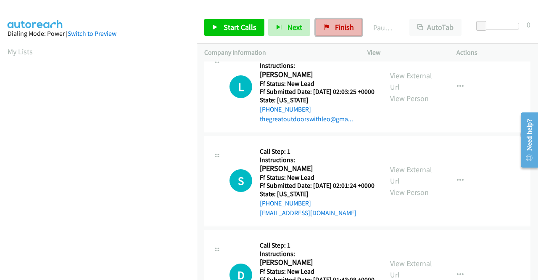
click at [339, 27] on span "Finish" at bounding box center [344, 27] width 19 height 10
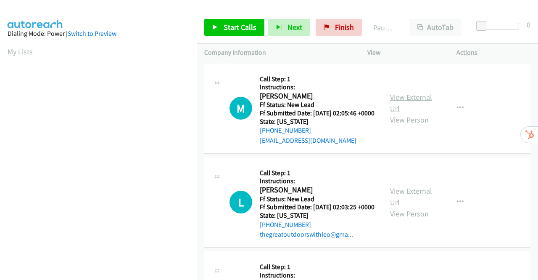
click at [412, 100] on link "View External Url" at bounding box center [411, 102] width 42 height 21
click at [407, 204] on link "View External Url" at bounding box center [411, 196] width 42 height 21
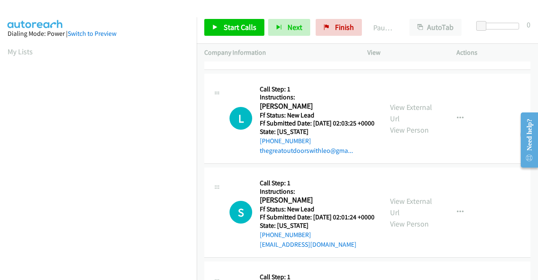
scroll to position [84, 0]
click at [406, 217] on link "View External Url" at bounding box center [411, 205] width 42 height 21
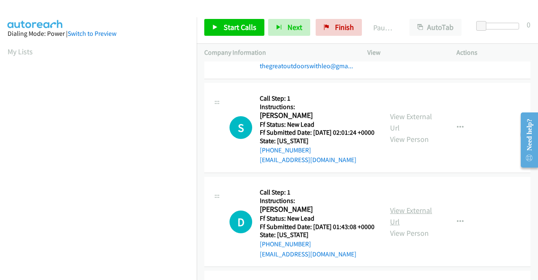
click at [411, 226] on link "View External Url" at bounding box center [411, 215] width 42 height 21
click at [245, 23] on span "Start Calls" at bounding box center [240, 27] width 33 height 10
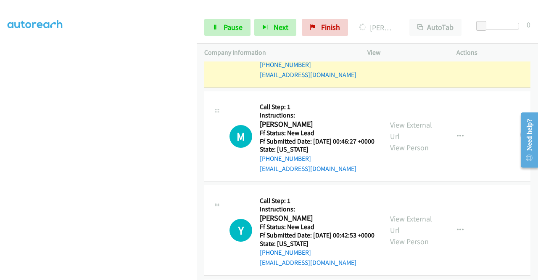
scroll to position [438, 0]
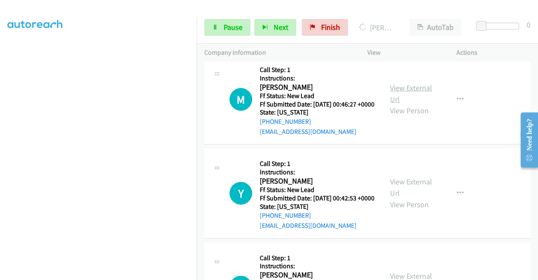
click at [420, 104] on link "View External Url" at bounding box center [411, 93] width 42 height 21
click at [404, 198] on link "View External Url" at bounding box center [411, 187] width 42 height 21
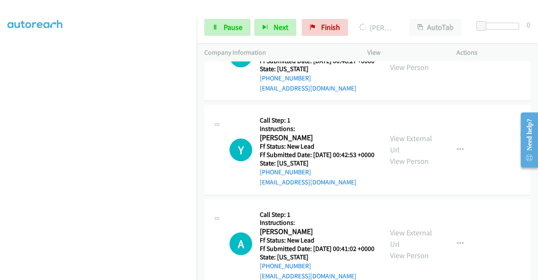
scroll to position [564, 0]
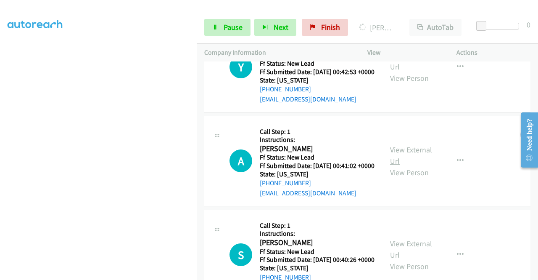
click at [405, 166] on link "View External Url" at bounding box center [411, 155] width 42 height 21
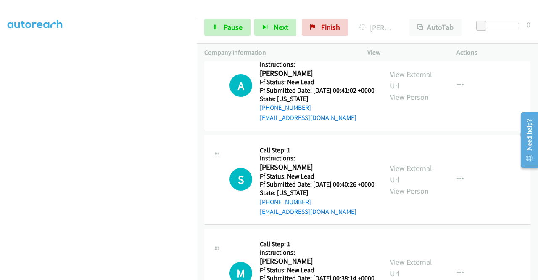
scroll to position [690, 0]
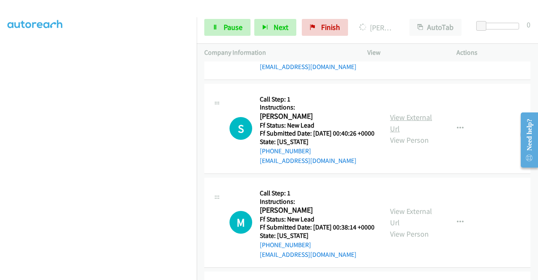
click at [419, 133] on link "View External Url" at bounding box center [411, 122] width 42 height 21
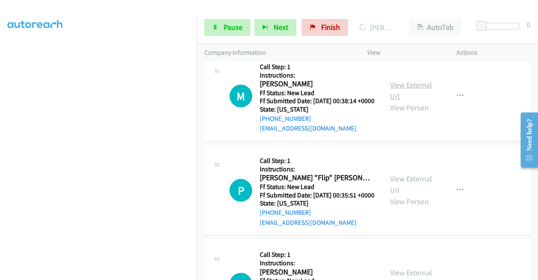
click at [393, 101] on link "View External Url" at bounding box center [411, 90] width 42 height 21
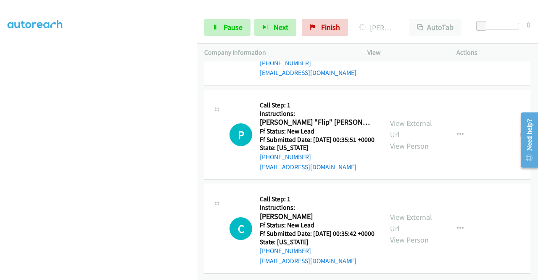
scroll to position [943, 0]
click at [401, 130] on link "View External Url" at bounding box center [411, 128] width 42 height 21
click at [394, 212] on link "View External Url" at bounding box center [411, 222] width 42 height 21
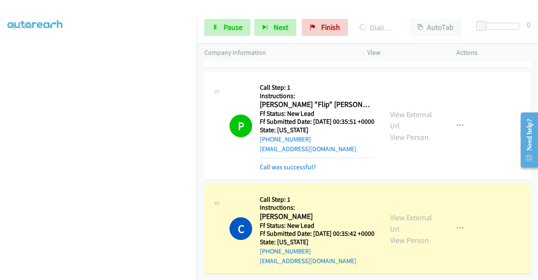
scroll to position [0, 0]
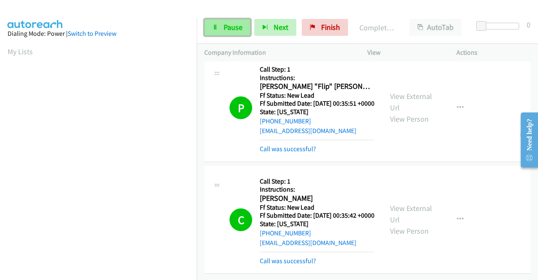
click at [231, 28] on span "Pause" at bounding box center [233, 27] width 19 height 10
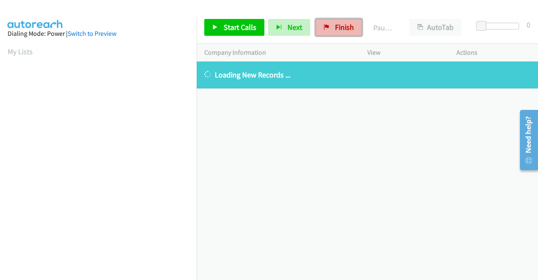
click at [335, 26] on span "Finish" at bounding box center [344, 27] width 19 height 10
drag, startPoint x: 338, startPoint y: 24, endPoint x: 305, endPoint y: 164, distance: 143.5
click at [338, 24] on span "Finish" at bounding box center [344, 27] width 19 height 10
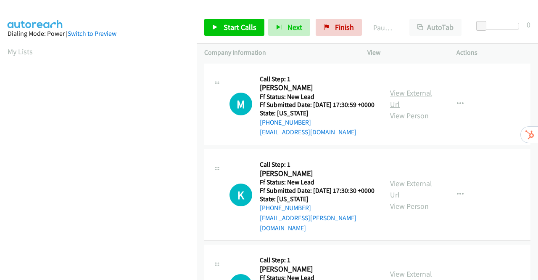
click at [403, 98] on link "View External Url" at bounding box center [411, 98] width 42 height 21
click at [408, 191] on link "View External Url" at bounding box center [411, 188] width 42 height 21
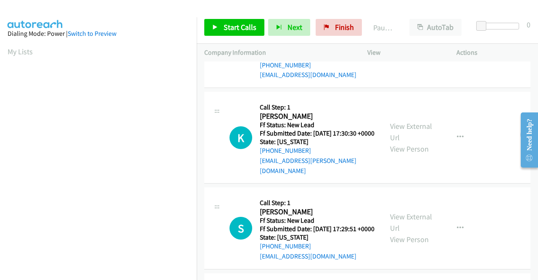
scroll to position [84, 0]
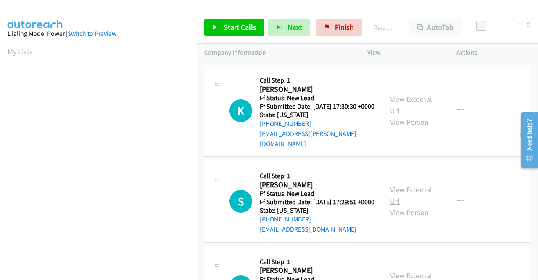
click at [407, 197] on link "View External Url" at bounding box center [411, 195] width 42 height 21
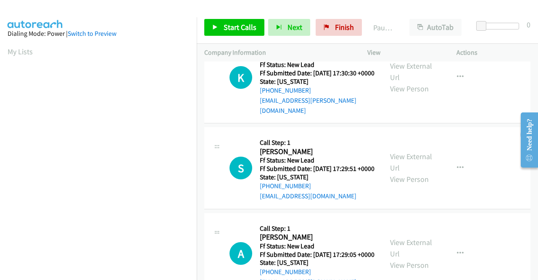
scroll to position [168, 0]
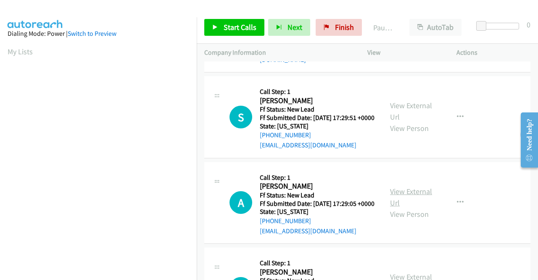
click at [414, 207] on link "View External Url" at bounding box center [411, 196] width 42 height 21
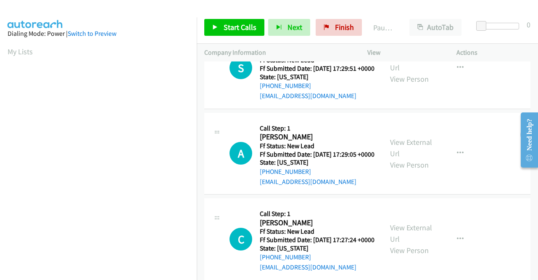
scroll to position [261, 0]
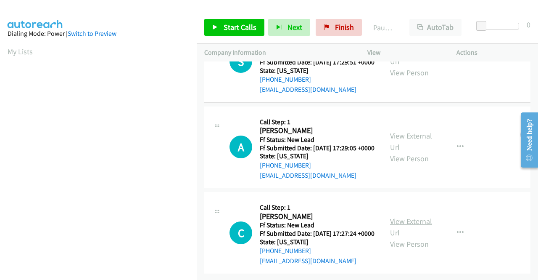
click at [412, 216] on link "View External Url" at bounding box center [411, 226] width 42 height 21
click at [214, 23] on link "Start Calls" at bounding box center [234, 27] width 60 height 17
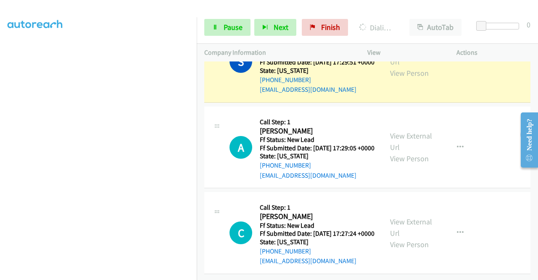
scroll to position [296, 0]
click at [457, 229] on icon "button" at bounding box center [460, 232] width 7 height 7
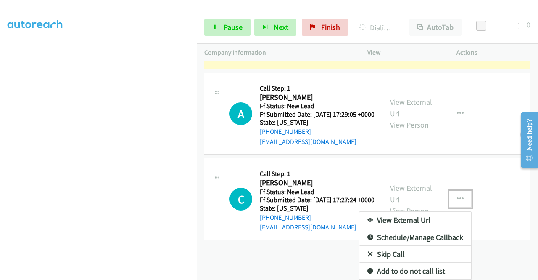
click at [388, 249] on link "Skip Call" at bounding box center [415, 254] width 112 height 17
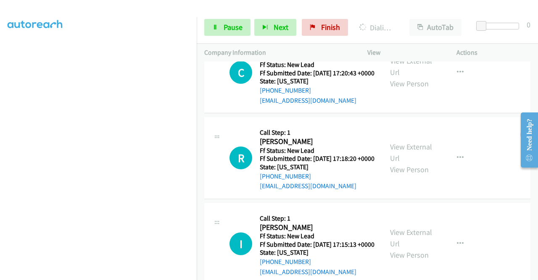
scroll to position [492, 0]
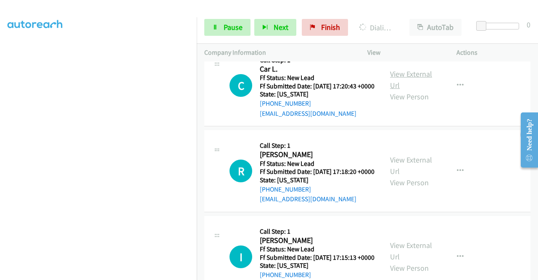
click at [408, 90] on link "View External Url" at bounding box center [411, 79] width 42 height 21
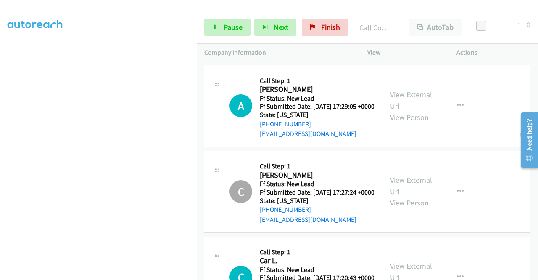
scroll to position [324, 0]
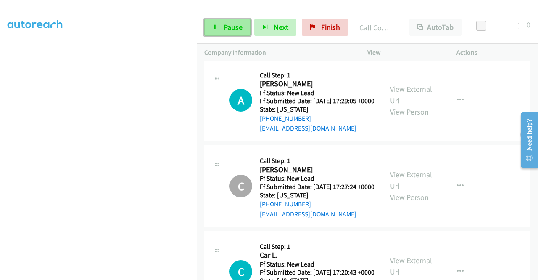
click at [227, 26] on span "Pause" at bounding box center [233, 27] width 19 height 10
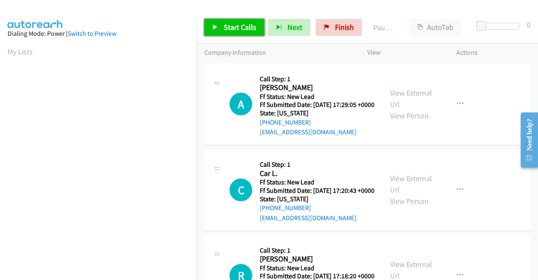
click at [243, 29] on span "Start Calls" at bounding box center [240, 27] width 33 height 10
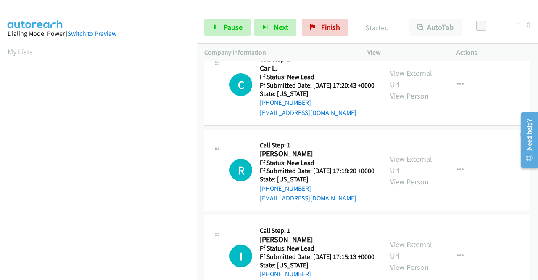
scroll to position [126, 0]
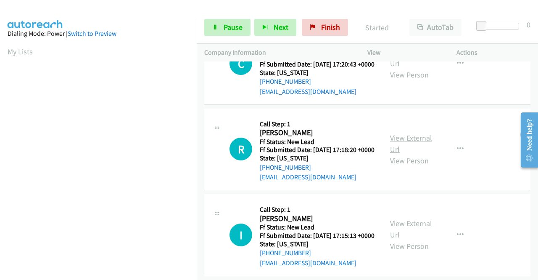
click at [404, 154] on link "View External Url" at bounding box center [411, 143] width 42 height 21
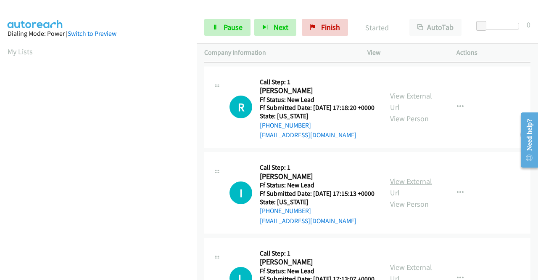
scroll to position [210, 0]
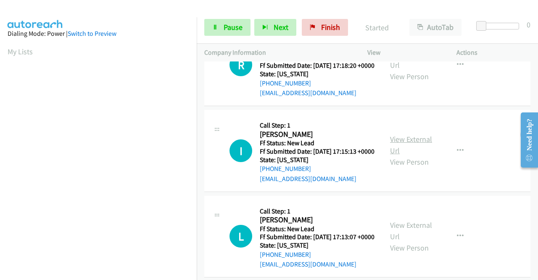
click at [413, 155] on link "View External Url" at bounding box center [411, 144] width 42 height 21
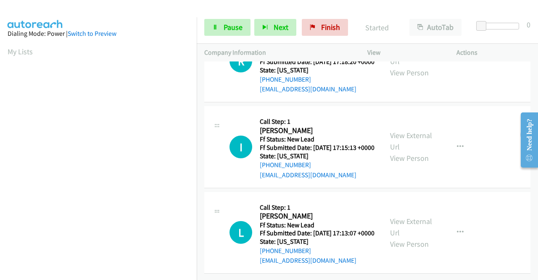
scroll to position [261, 0]
click at [408, 216] on link "View External Url" at bounding box center [411, 226] width 42 height 21
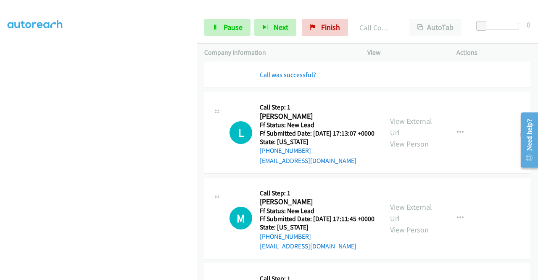
scroll to position [336, 0]
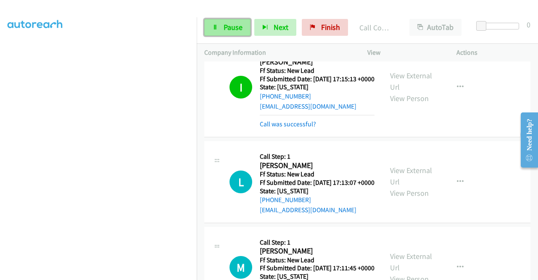
click at [233, 30] on span "Pause" at bounding box center [233, 27] width 19 height 10
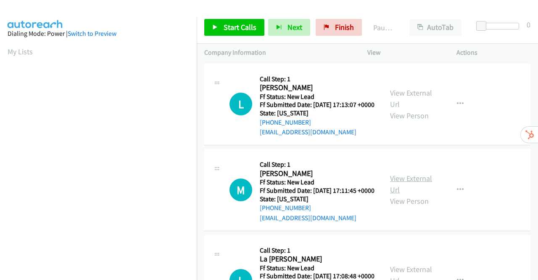
click at [413, 192] on link "View External Url" at bounding box center [411, 183] width 42 height 21
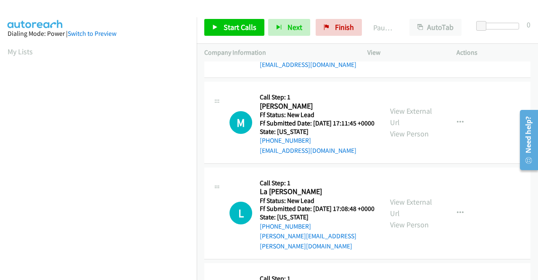
scroll to position [126, 0]
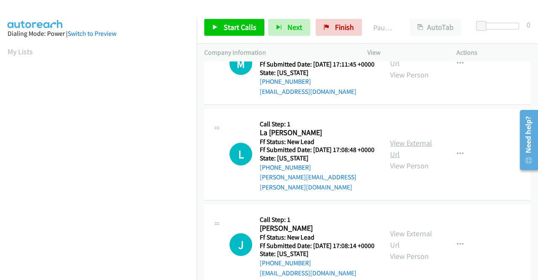
click at [414, 159] on link "View External Url" at bounding box center [411, 148] width 42 height 21
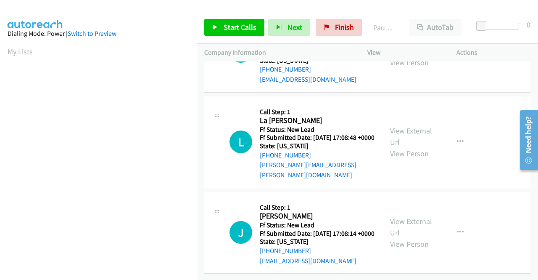
scroll to position [167, 0]
click at [417, 216] on link "View External Url" at bounding box center [411, 226] width 42 height 21
click at [233, 27] on span "Start Calls" at bounding box center [240, 27] width 33 height 10
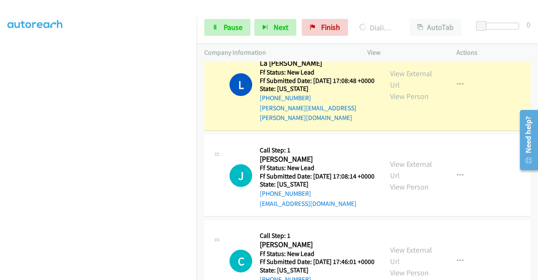
scroll to position [192, 0]
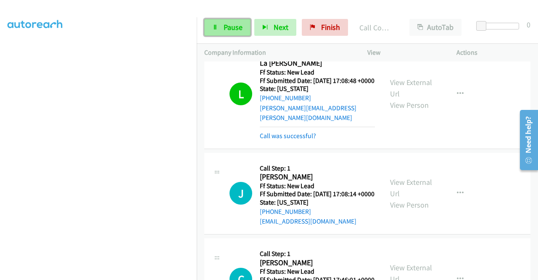
click at [228, 23] on span "Pause" at bounding box center [233, 27] width 19 height 10
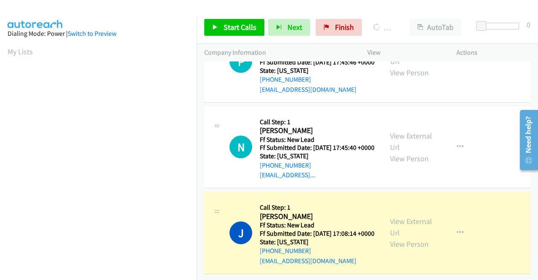
scroll to position [192, 0]
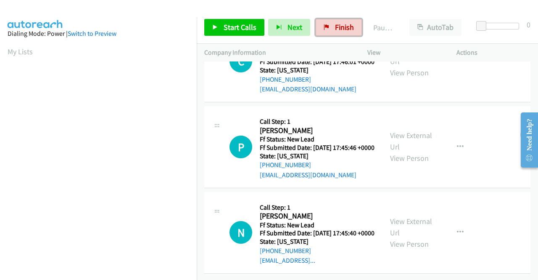
drag, startPoint x: 325, startPoint y: 27, endPoint x: 288, endPoint y: 41, distance: 39.0
click at [325, 27] on icon at bounding box center [327, 28] width 6 height 6
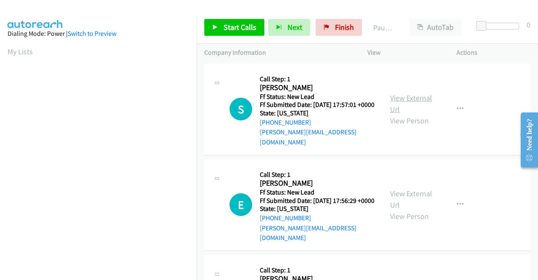
click at [409, 97] on link "View External Url" at bounding box center [411, 103] width 42 height 21
click at [419, 192] on link "View External Url" at bounding box center [411, 198] width 42 height 21
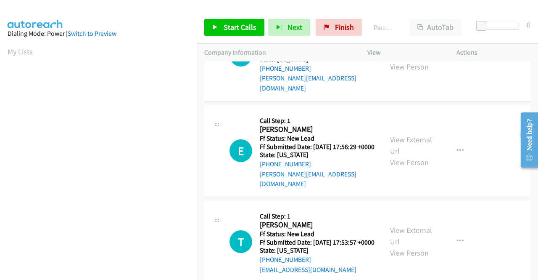
scroll to position [84, 0]
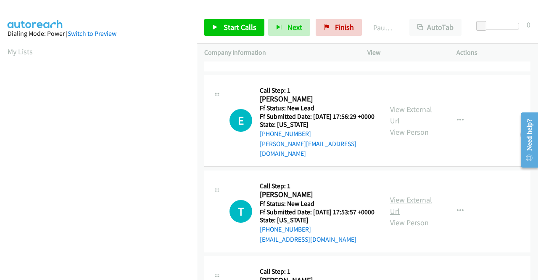
click at [409, 201] on link "View External Url" at bounding box center [411, 205] width 42 height 21
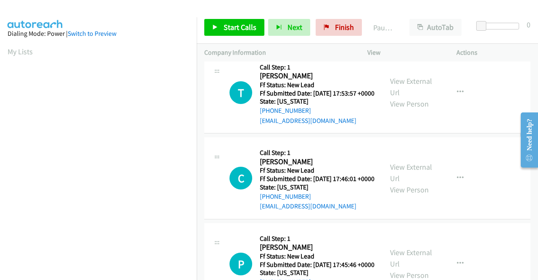
scroll to position [210, 0]
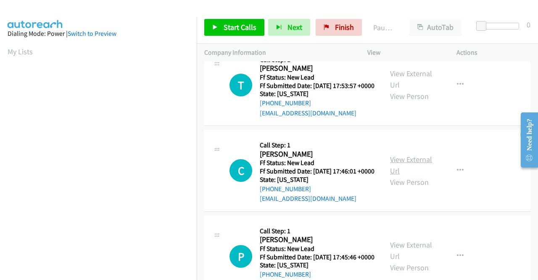
click at [409, 169] on link "View External Url" at bounding box center [411, 164] width 42 height 21
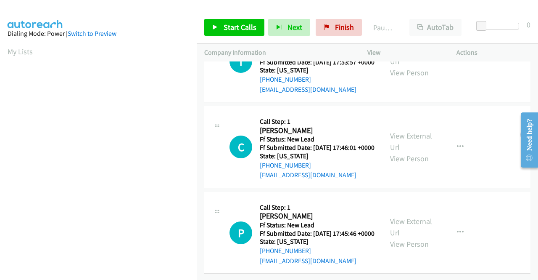
scroll to position [261, 0]
click at [408, 216] on link "View External Url" at bounding box center [411, 226] width 42 height 21
click at [232, 26] on span "Start Calls" at bounding box center [240, 27] width 33 height 10
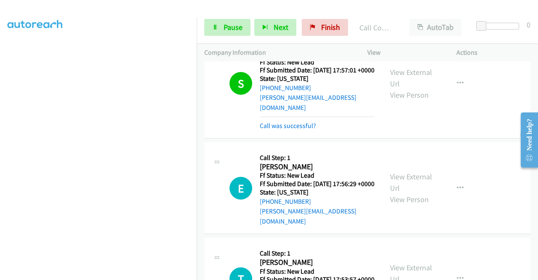
scroll to position [0, 0]
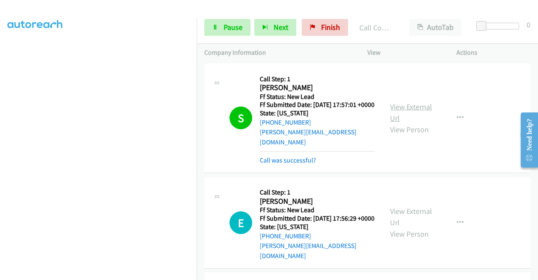
click at [403, 104] on link "View External Url" at bounding box center [411, 112] width 42 height 21
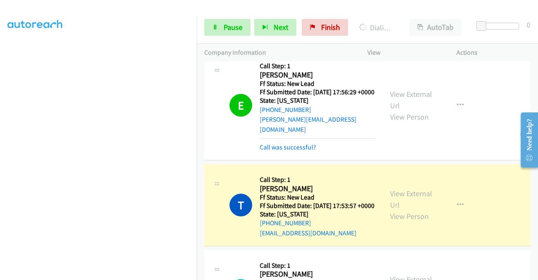
scroll to position [252, 0]
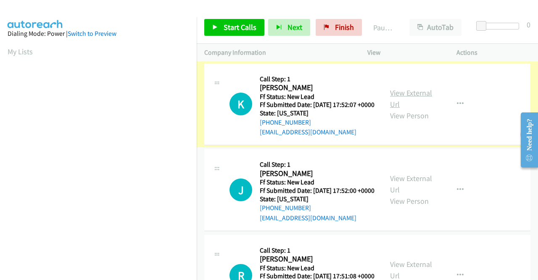
click at [399, 95] on link "View External Url" at bounding box center [411, 98] width 42 height 21
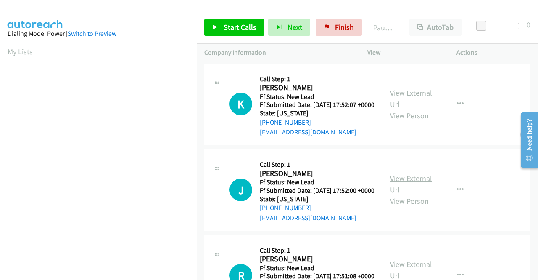
click at [413, 189] on link "View External Url" at bounding box center [411, 183] width 42 height 21
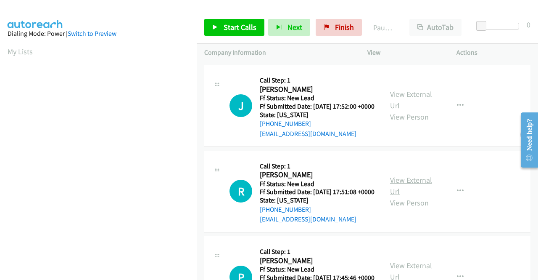
click at [402, 196] on link "View External Url" at bounding box center [411, 185] width 42 height 21
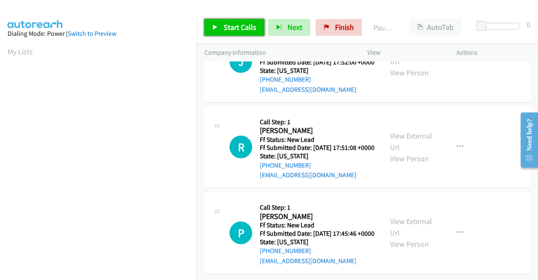
click at [222, 25] on link "Start Calls" at bounding box center [234, 27] width 60 height 17
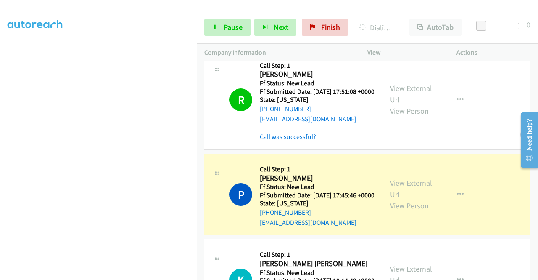
scroll to position [0, 0]
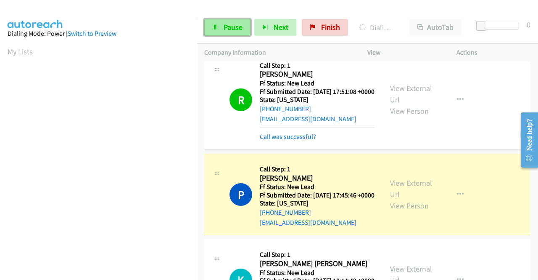
click at [231, 25] on span "Pause" at bounding box center [233, 27] width 19 height 10
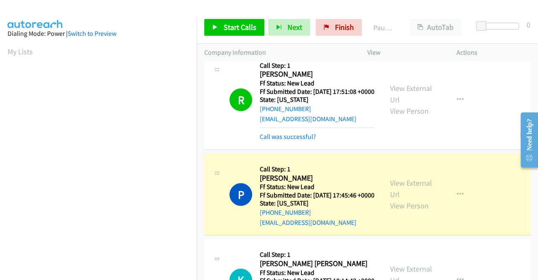
scroll to position [192, 0]
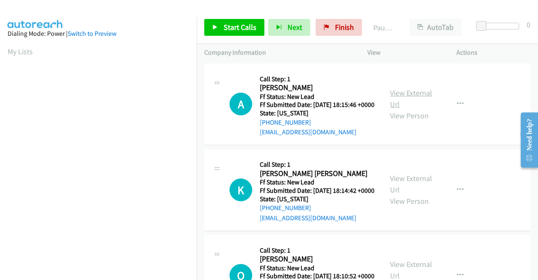
click at [407, 95] on link "View External Url" at bounding box center [411, 98] width 42 height 21
click at [417, 190] on link "View External Url" at bounding box center [411, 183] width 42 height 21
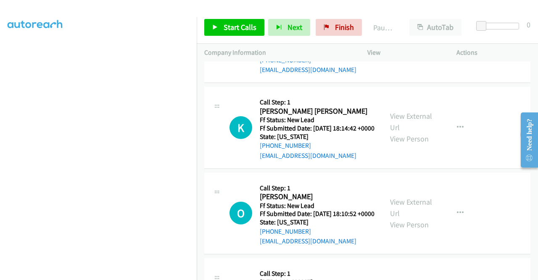
scroll to position [126, 0]
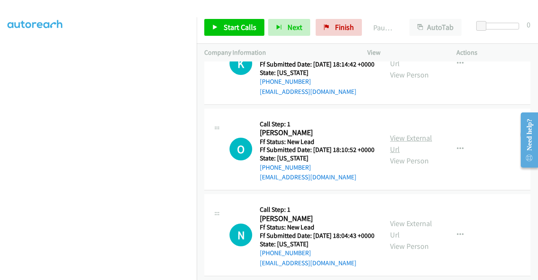
click at [398, 154] on link "View External Url" at bounding box center [411, 143] width 42 height 21
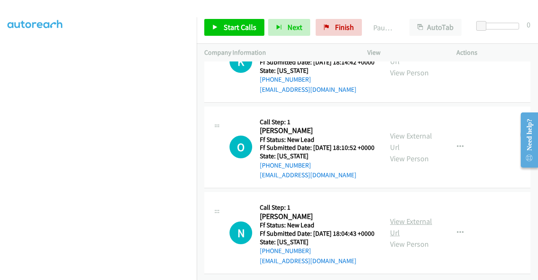
scroll to position [167, 0]
click at [395, 216] on link "View External Url" at bounding box center [411, 226] width 42 height 21
click at [230, 25] on span "Start Calls" at bounding box center [240, 27] width 33 height 10
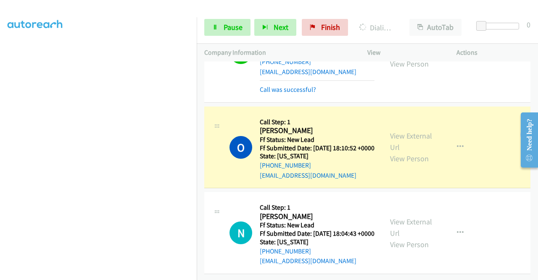
scroll to position [203, 0]
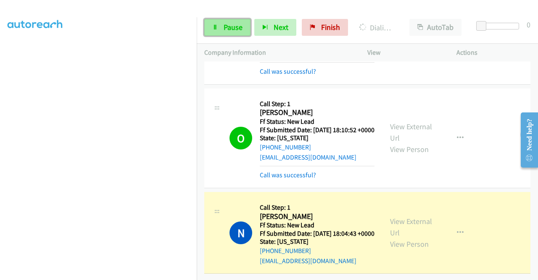
click at [232, 30] on span "Pause" at bounding box center [233, 27] width 19 height 10
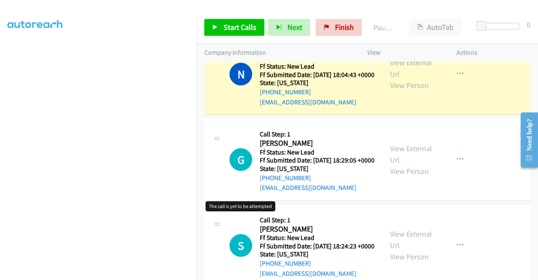
scroll to position [346, 0]
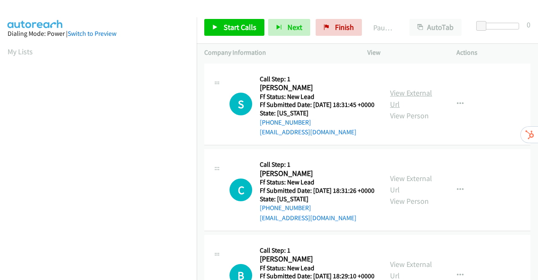
click at [398, 95] on link "View External Url" at bounding box center [411, 98] width 42 height 21
click at [402, 193] on link "View External Url" at bounding box center [411, 183] width 42 height 21
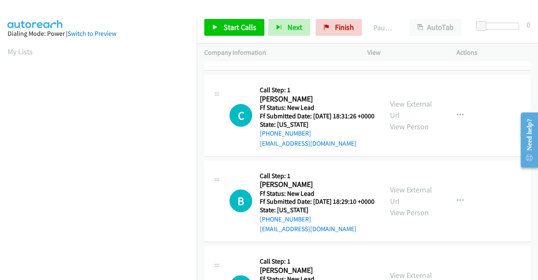
scroll to position [126, 0]
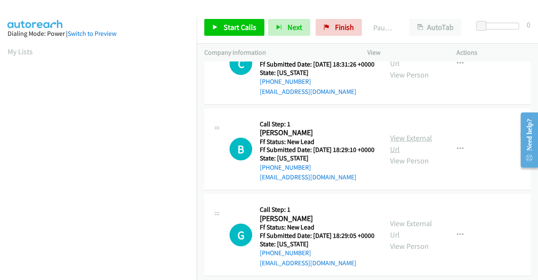
click at [412, 154] on link "View External Url" at bounding box center [411, 143] width 42 height 21
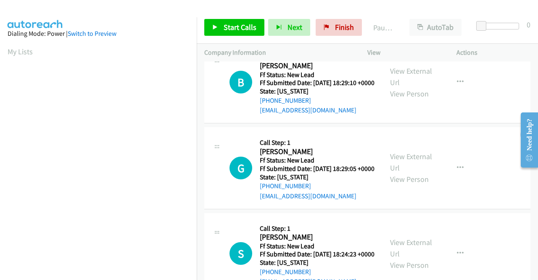
scroll to position [210, 0]
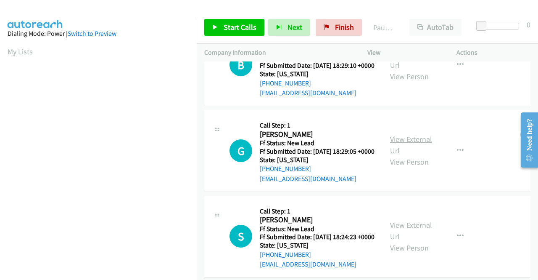
click at [407, 155] on link "View External Url" at bounding box center [411, 144] width 42 height 21
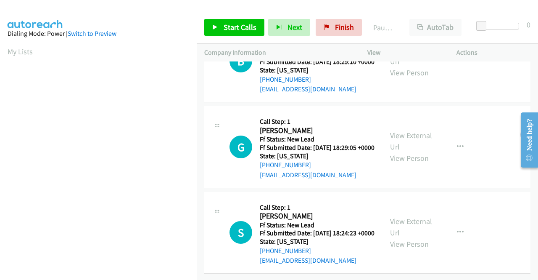
scroll to position [261, 0]
click at [404, 216] on link "View External Url" at bounding box center [411, 226] width 42 height 21
click at [219, 29] on link "Start Calls" at bounding box center [234, 27] width 60 height 17
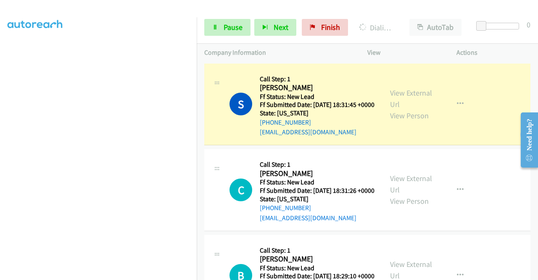
scroll to position [174, 0]
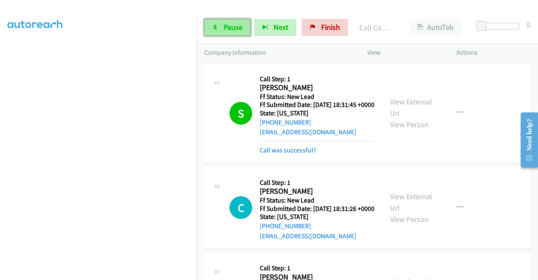
click at [219, 25] on link "Pause" at bounding box center [227, 27] width 46 height 17
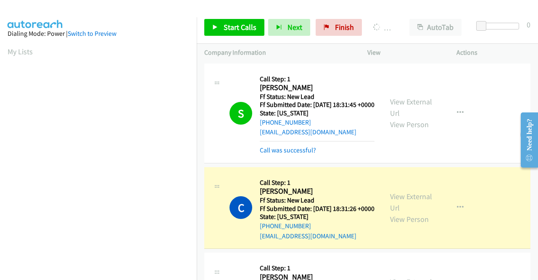
scroll to position [192, 0]
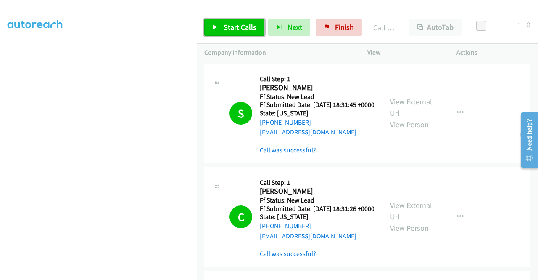
click at [227, 26] on span "Start Calls" at bounding box center [240, 27] width 33 height 10
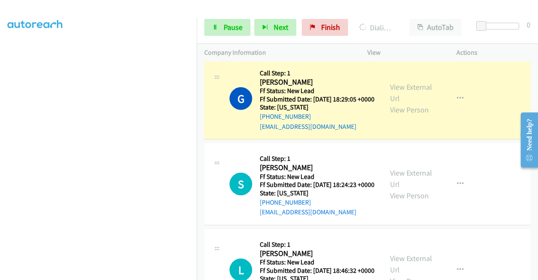
scroll to position [296, 0]
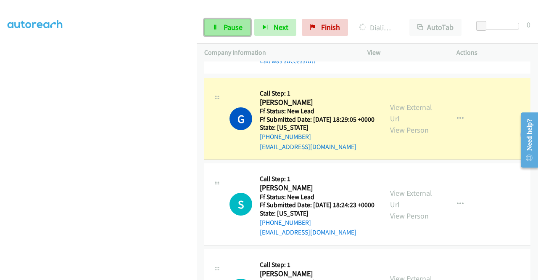
click at [228, 26] on span "Pause" at bounding box center [233, 27] width 19 height 10
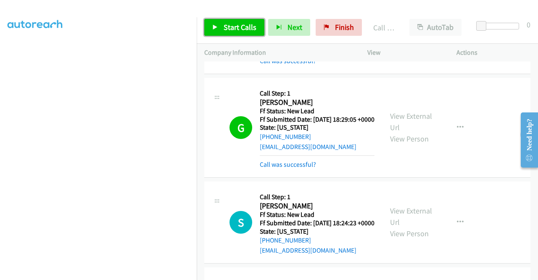
click at [236, 26] on span "Start Calls" at bounding box center [240, 27] width 33 height 10
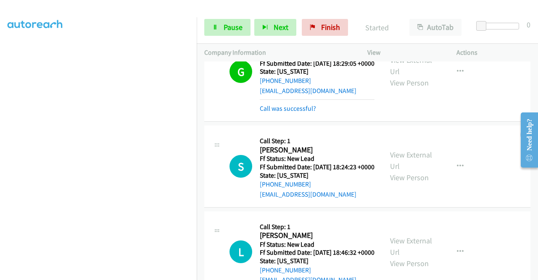
scroll to position [422, 0]
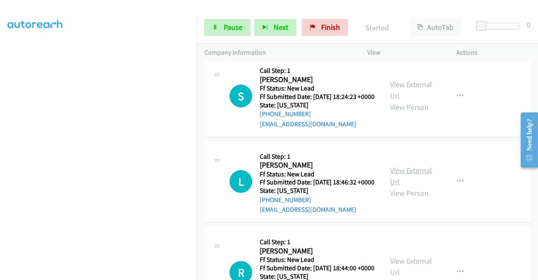
click at [413, 186] on link "View External Url" at bounding box center [411, 175] width 42 height 21
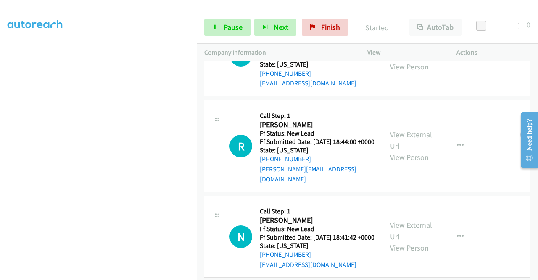
scroll to position [548, 0]
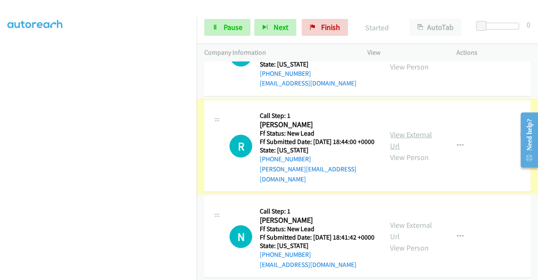
click at [395, 151] on link "View External Url" at bounding box center [411, 139] width 42 height 21
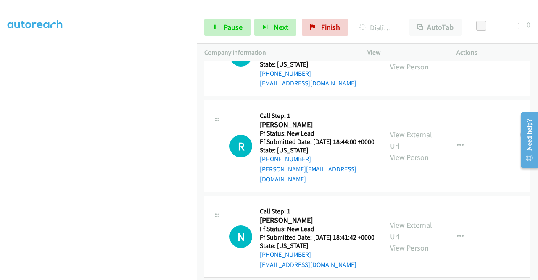
scroll to position [613, 0]
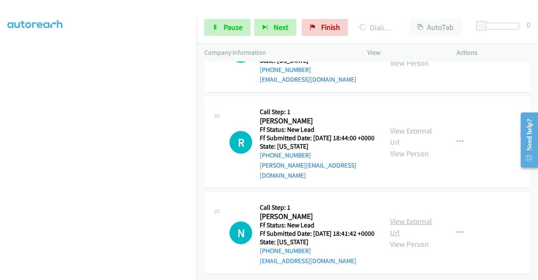
click at [402, 216] on link "View External Url" at bounding box center [411, 226] width 42 height 21
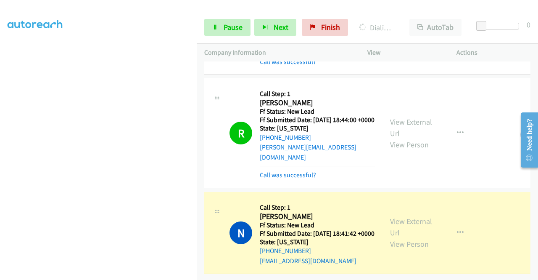
scroll to position [0, 0]
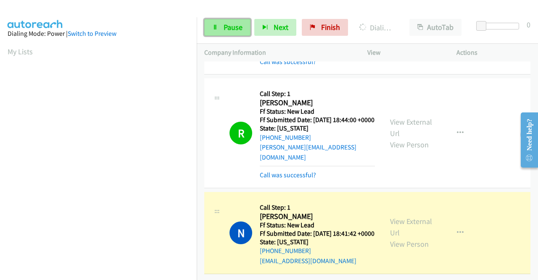
click at [226, 29] on span "Pause" at bounding box center [233, 27] width 19 height 10
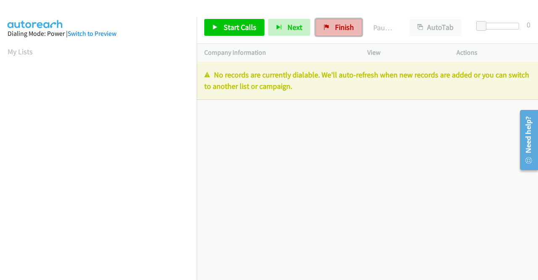
click at [337, 26] on span "Finish" at bounding box center [344, 27] width 19 height 10
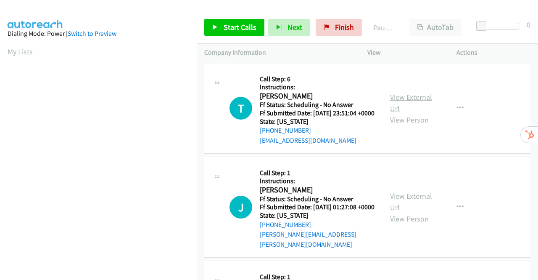
click at [409, 102] on link "View External Url" at bounding box center [411, 102] width 42 height 21
click at [419, 204] on link "View External Url" at bounding box center [411, 201] width 42 height 21
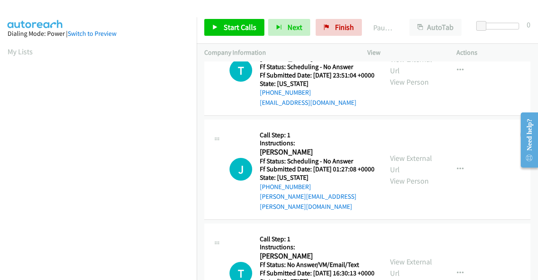
scroll to position [84, 0]
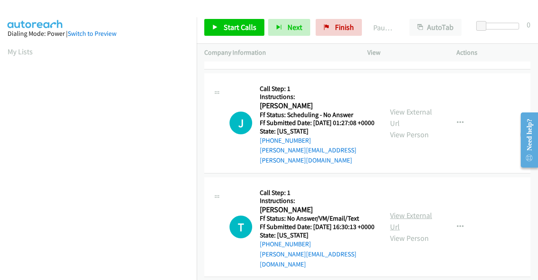
click at [412, 219] on link "View External Url" at bounding box center [411, 220] width 42 height 21
click at [236, 28] on span "Start Calls" at bounding box center [240, 27] width 33 height 10
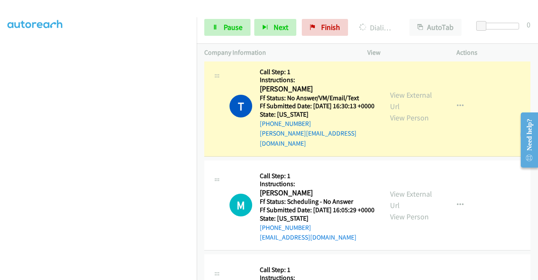
scroll to position [294, 0]
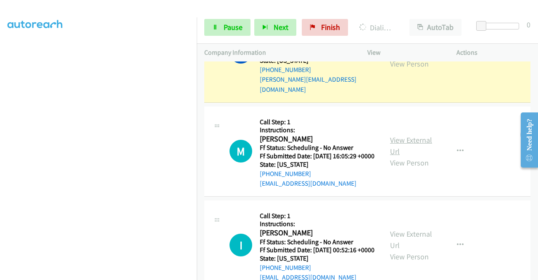
click at [413, 150] on link "View External Url" at bounding box center [411, 145] width 42 height 21
click at [411, 250] on link "View External Url" at bounding box center [411, 239] width 42 height 21
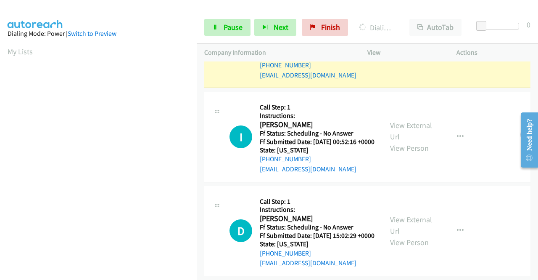
scroll to position [438, 0]
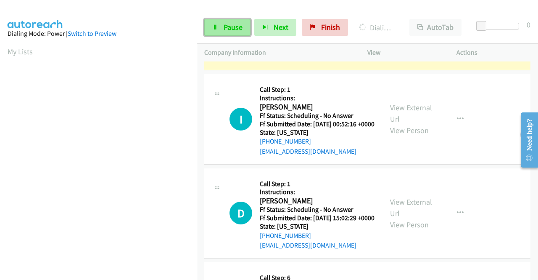
click at [230, 21] on link "Pause" at bounding box center [227, 27] width 46 height 17
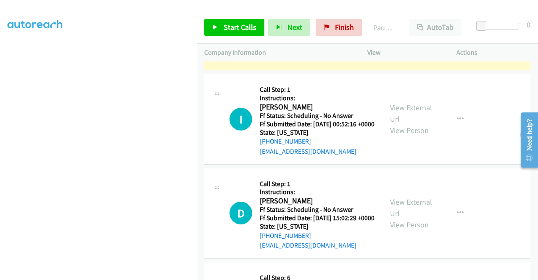
scroll to position [174, 0]
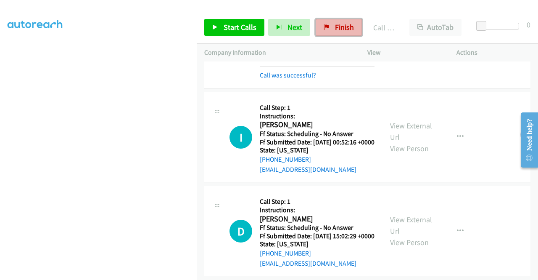
click at [330, 26] on link "Finish" at bounding box center [339, 27] width 46 height 17
